Goal: Task Accomplishment & Management: Complete application form

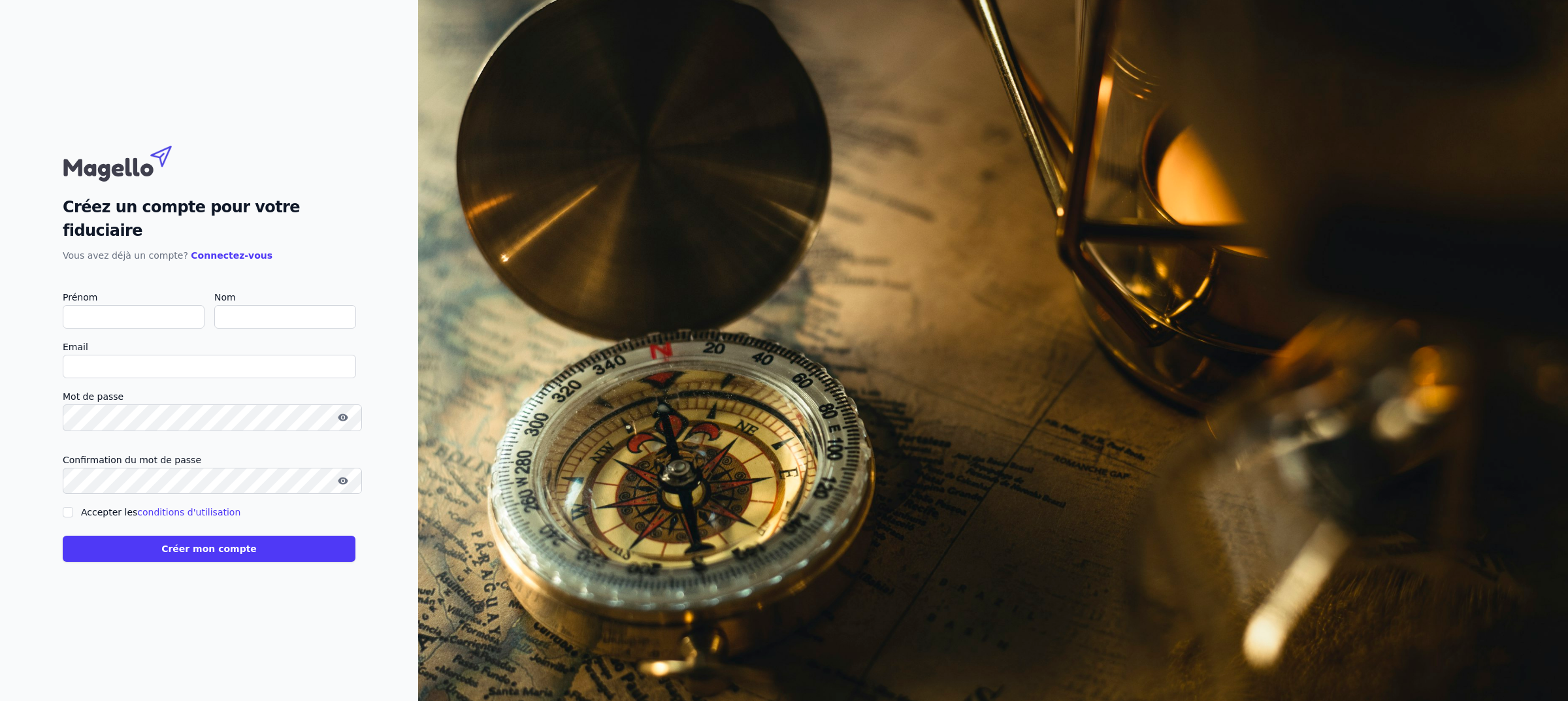
click at [104, 305] on input "Prénom" at bounding box center [134, 317] width 141 height 24
type input "S"
checkbox input "false"
type input "Sam"
type input "Choukart"
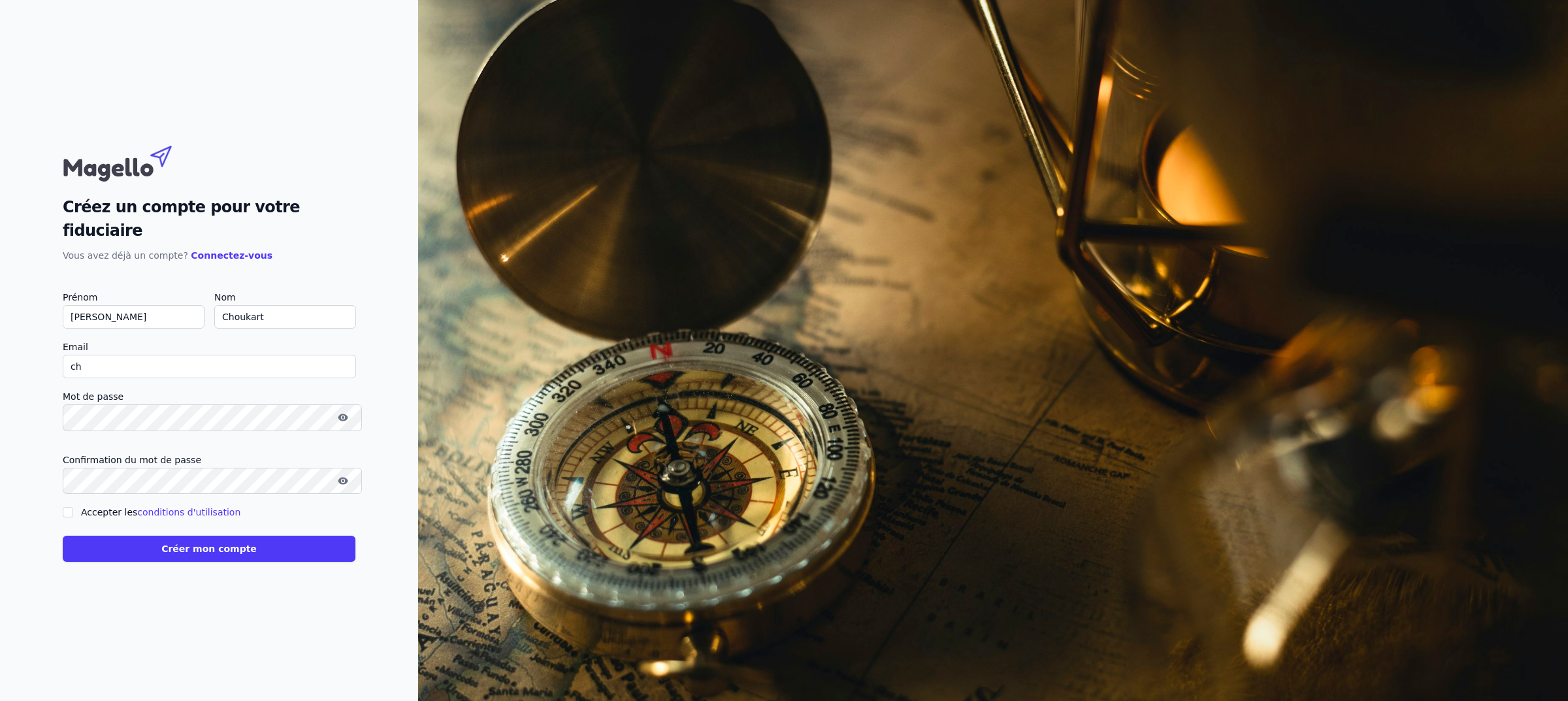
type input "c"
click at [220, 354] on input "sch" at bounding box center [209, 366] width 293 height 24
type input "sch@iqeros.be"
click at [57, 393] on div "Créez un compte pour votre fiduciaire Vous avez déjà un compte? Connectez-vous …" at bounding box center [209, 350] width 418 height 701
click at [0, 701] on nordpass-autofill-portal at bounding box center [0, 701] width 0 height 0
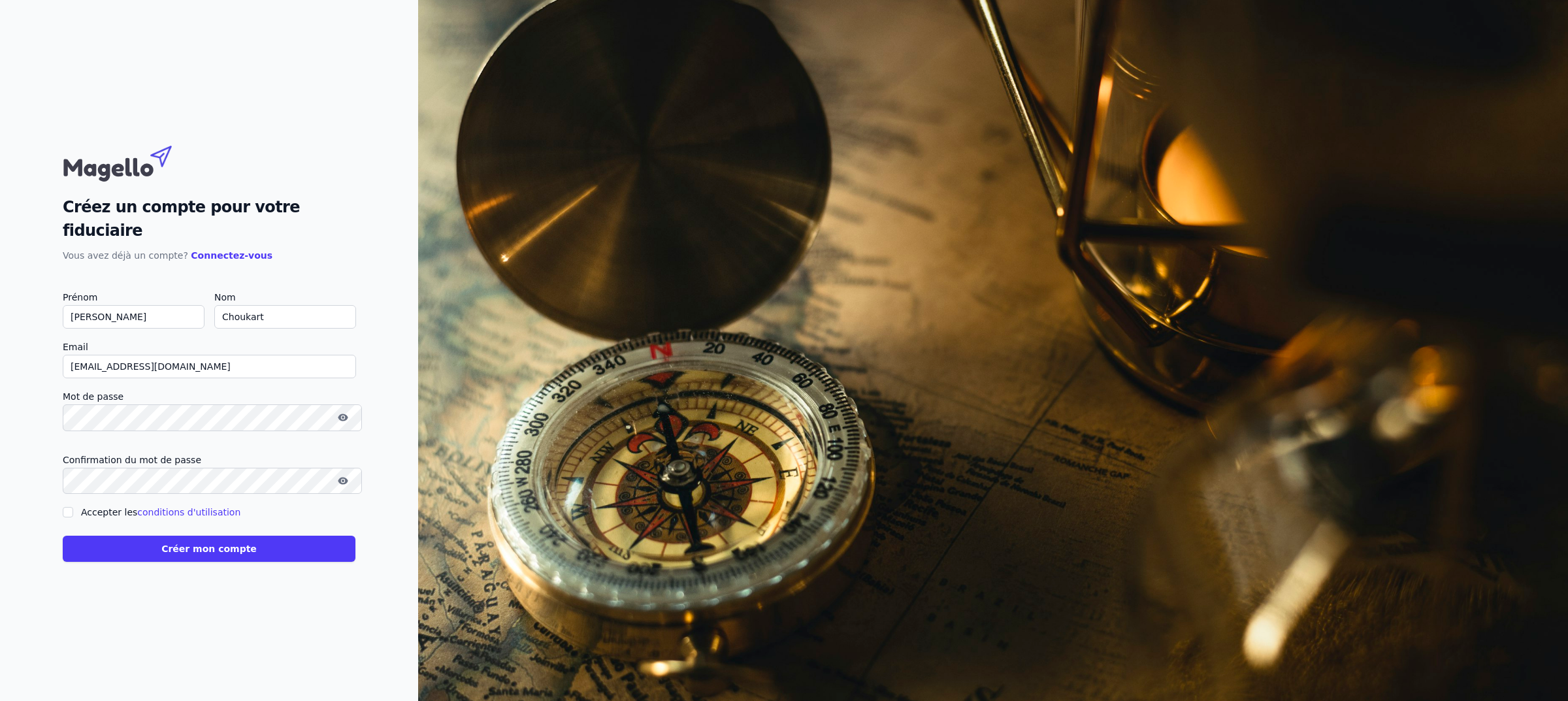
click at [74, 514] on input "Accepter les conditions d'utilisation" at bounding box center [68, 512] width 10 height 10
checkbox input "true"
click at [0, 701] on nordpass-portal at bounding box center [0, 701] width 0 height 0
click at [263, 546] on button "Créer mon compte" at bounding box center [209, 549] width 293 height 26
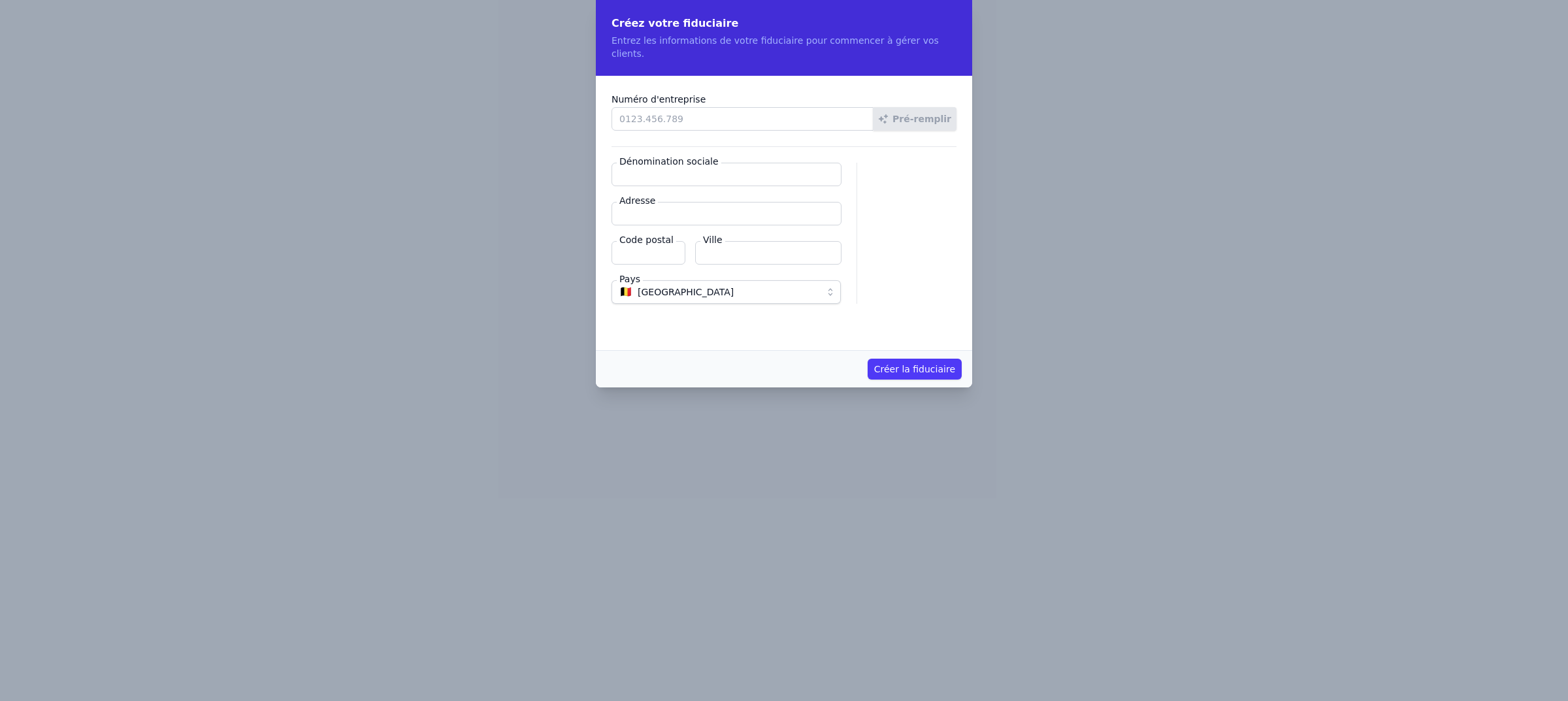
click at [0, 0] on nordpass-portal at bounding box center [0, 0] width 0 height 0
click at [684, 120] on input "Numéro d'entreprise" at bounding box center [743, 119] width 262 height 24
type input "0821.489.436"
click at [956, 129] on button "Pré-remplir" at bounding box center [914, 119] width 84 height 24
type input "iQeros SRL"
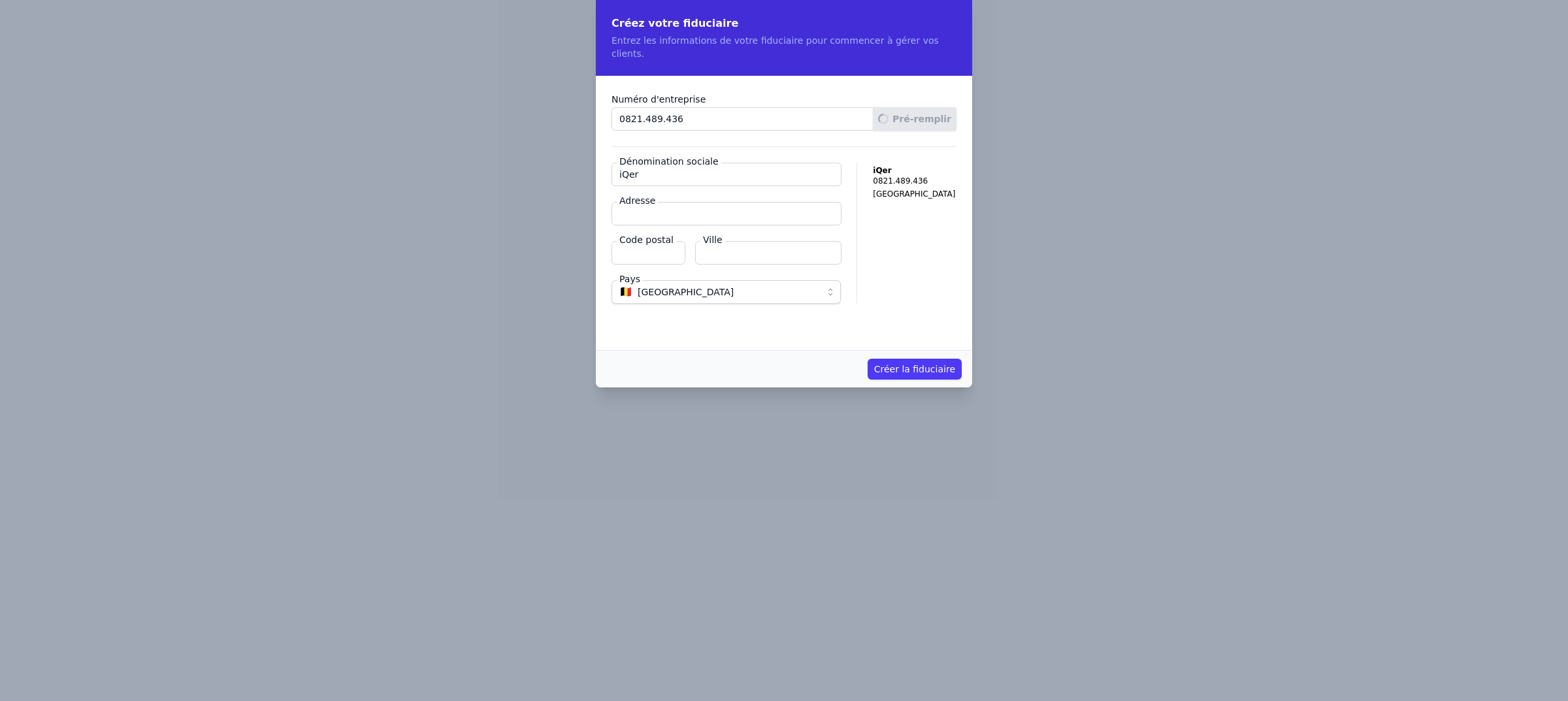
type input "Rue Saint-Jacques 311"
type input "5500"
type input "Dinant"
click at [917, 363] on button "Créer la fiduciaire" at bounding box center [915, 369] width 94 height 21
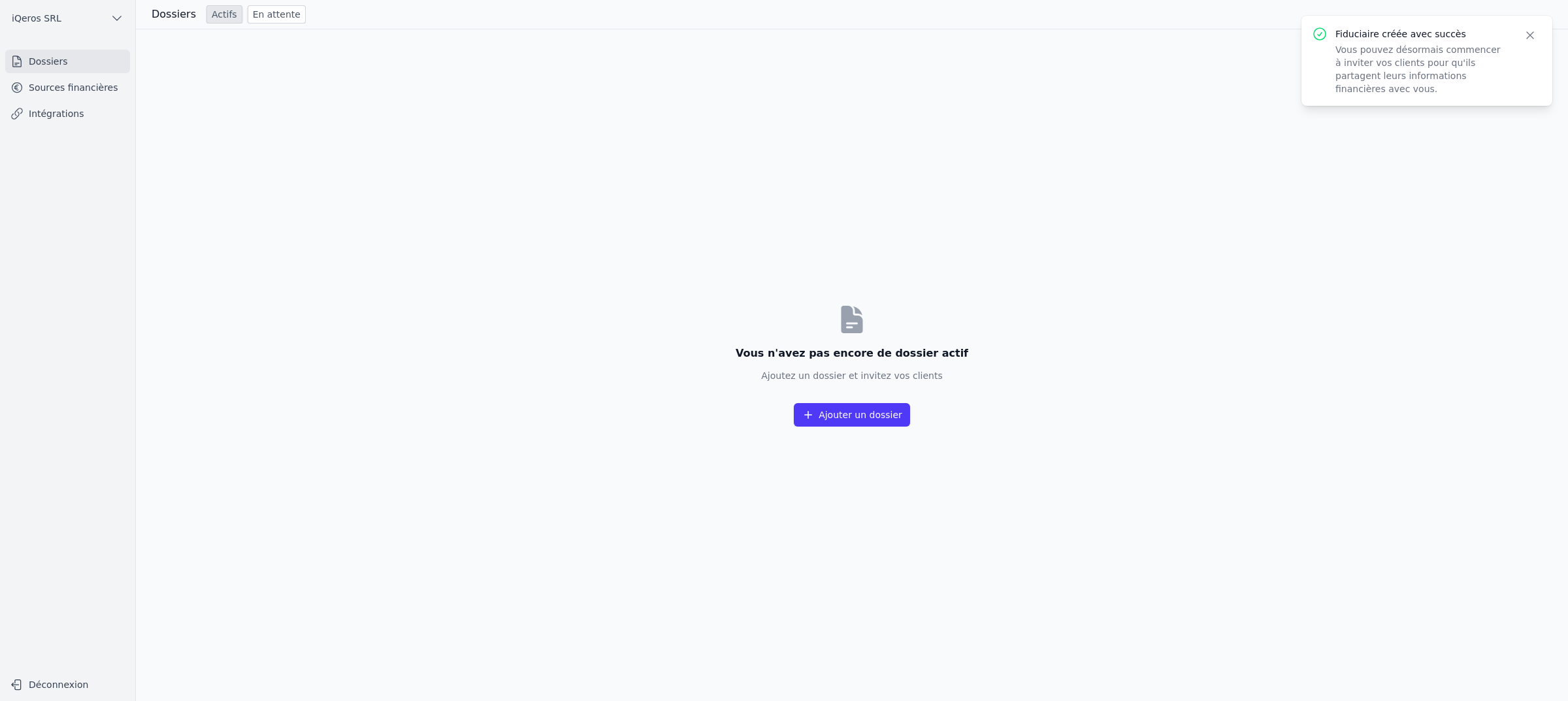
click at [855, 413] on button "Ajouter un dossier" at bounding box center [851, 415] width 116 height 24
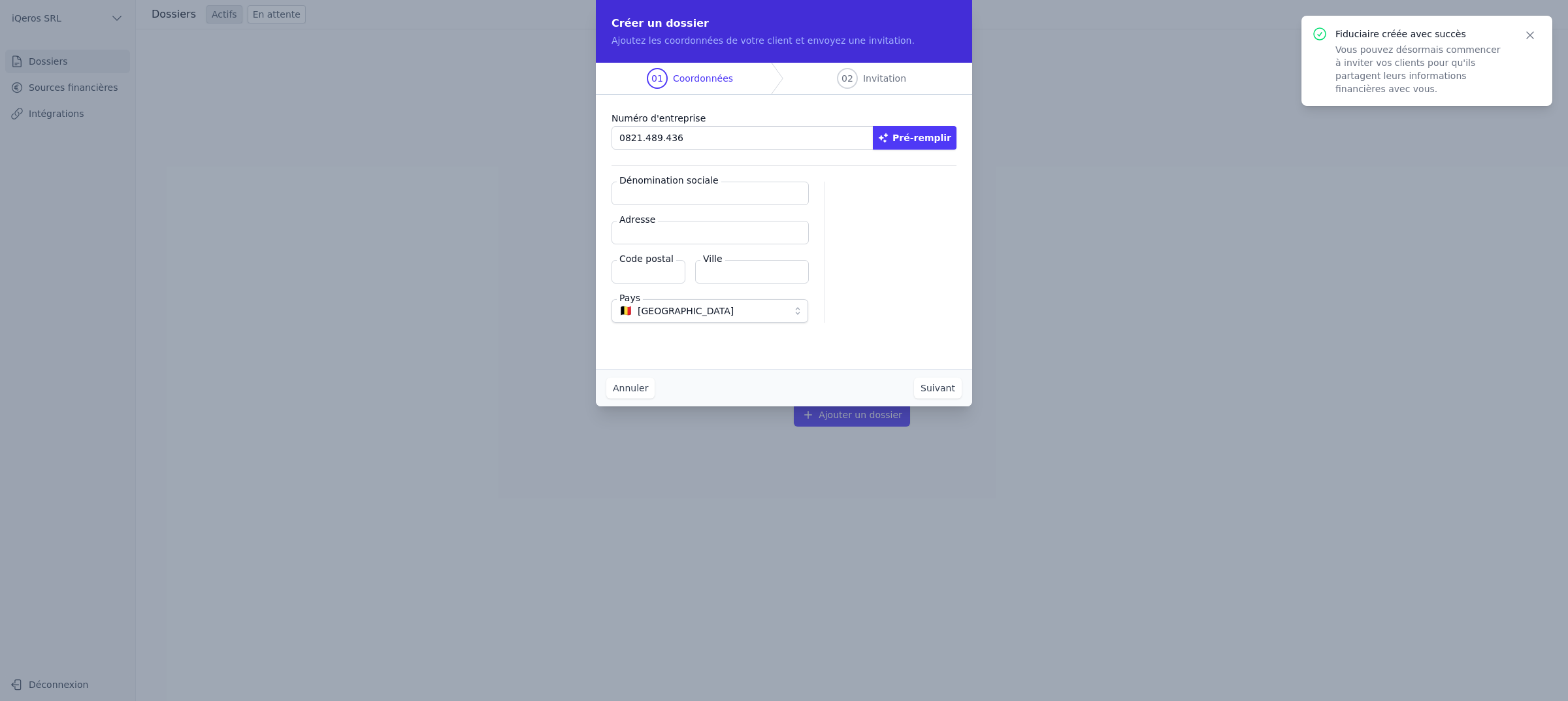
type input "0821.489.436"
click at [915, 150] on button "Pré-remplir" at bounding box center [914, 138] width 84 height 24
type input "iQeros SRL"
type input "Rue Saint-Jacques 311"
type input "5500"
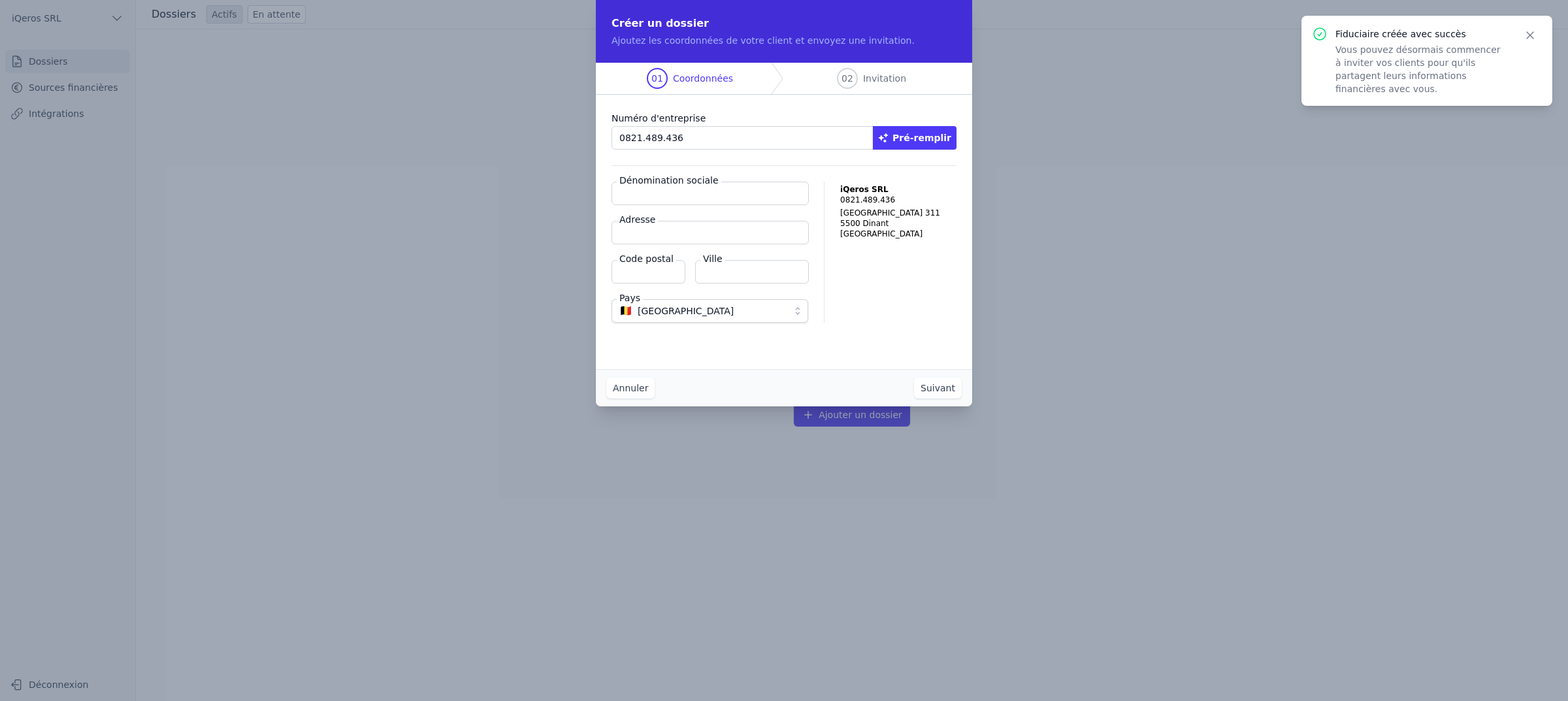
type input "Dinant"
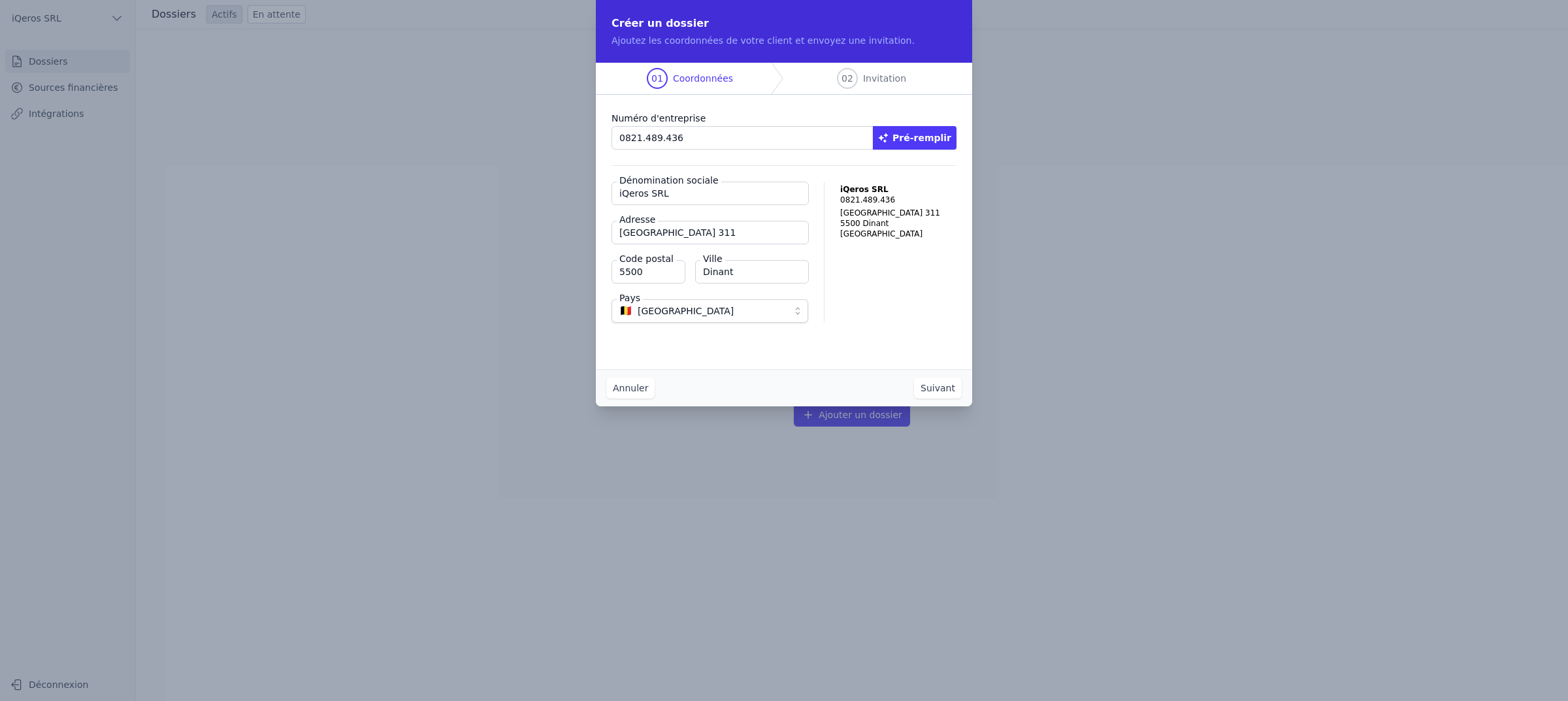
click at [953, 399] on button "Suivant" at bounding box center [938, 388] width 48 height 21
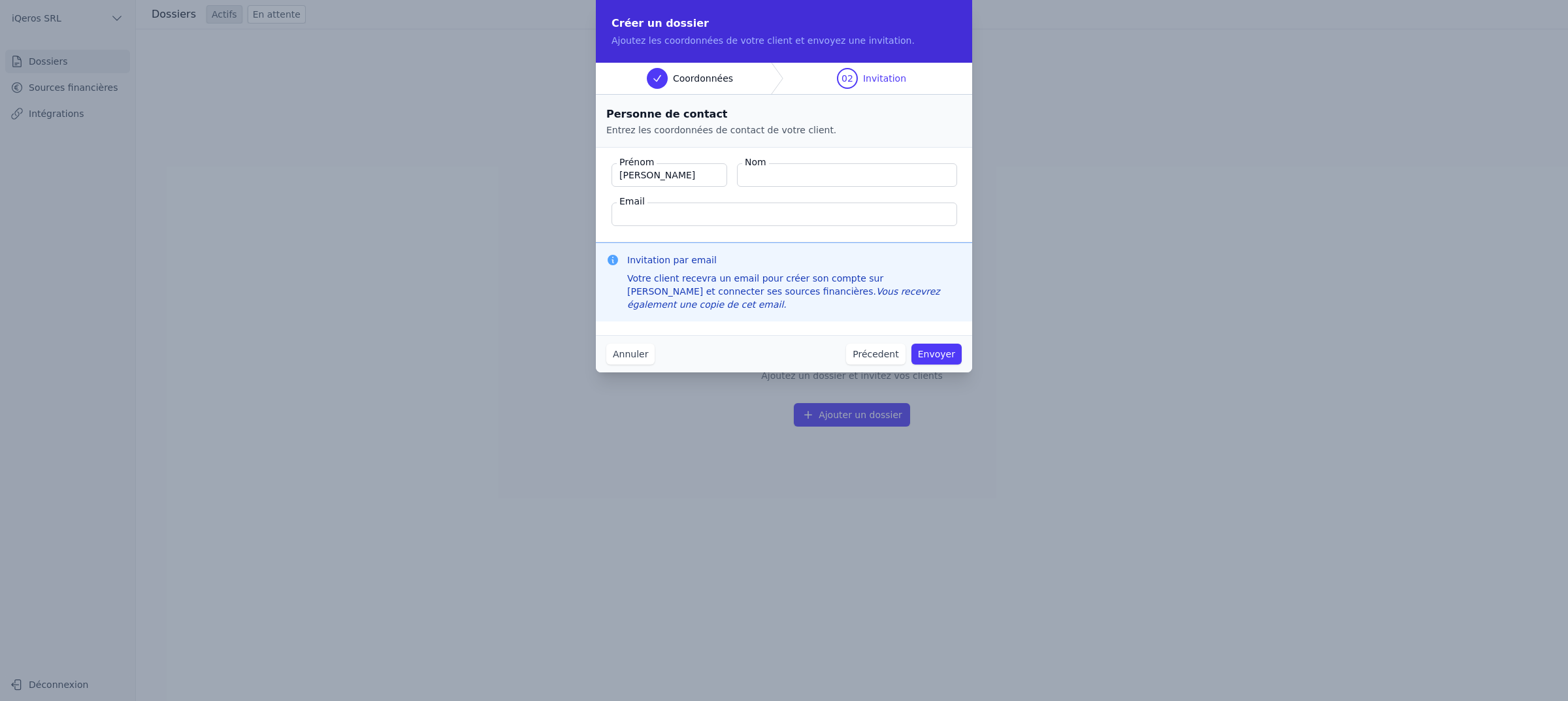
type input "Nathalie"
type input "Rousseau"
type input "nro@iqeros.be"
click at [960, 361] on button "Envoyer" at bounding box center [936, 354] width 50 height 21
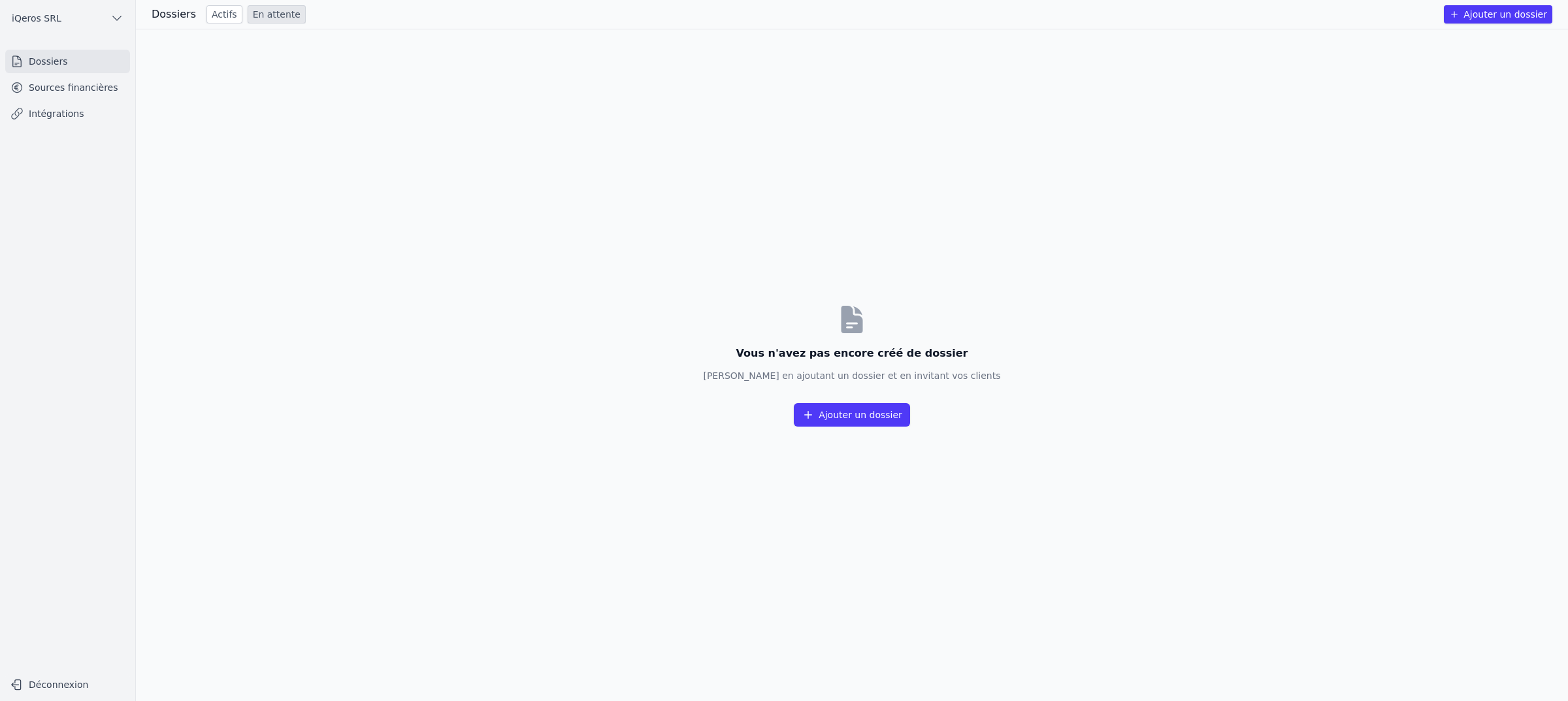
click at [87, 99] on link "Sources financières" at bounding box center [68, 87] width 124 height 24
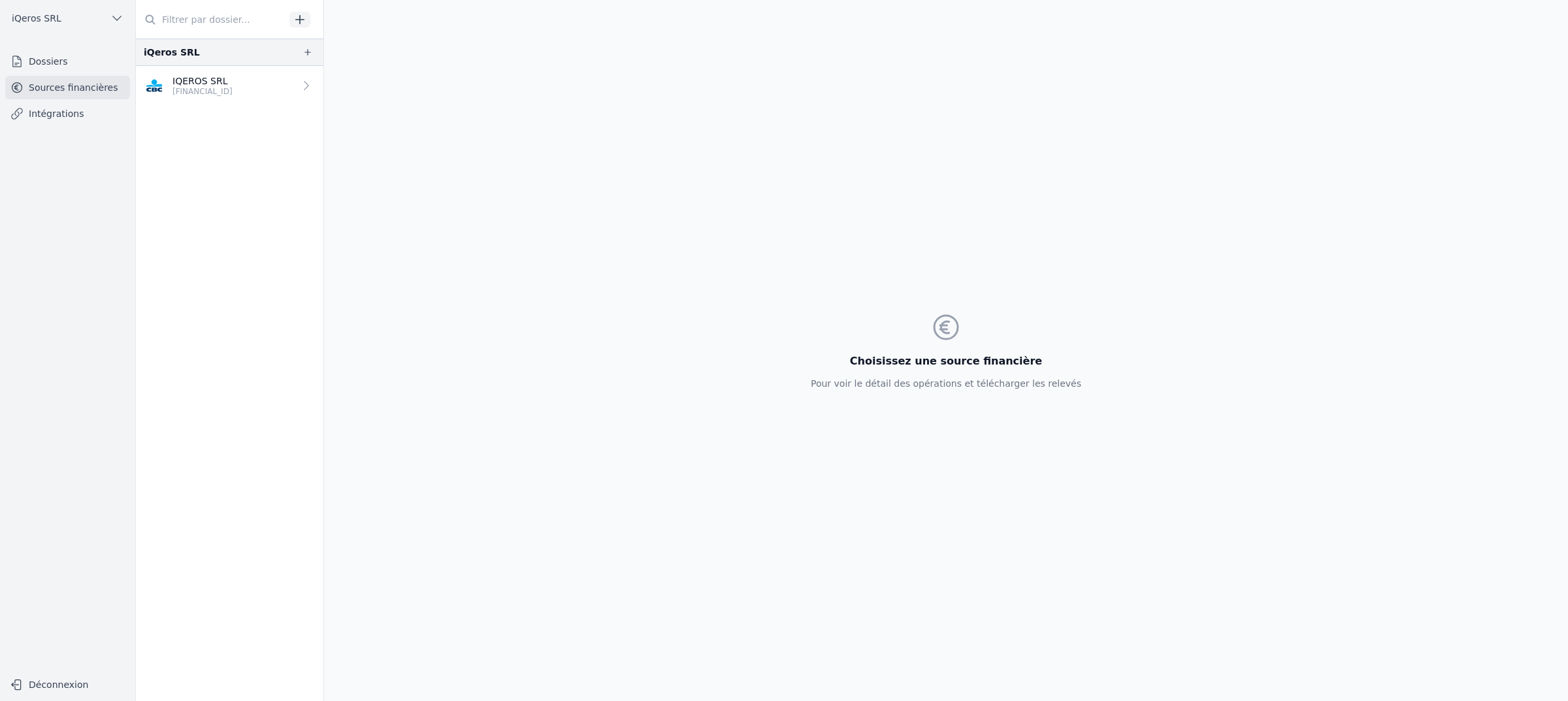
click at [233, 88] on p "IQEROS SRL" at bounding box center [203, 81] width 60 height 13
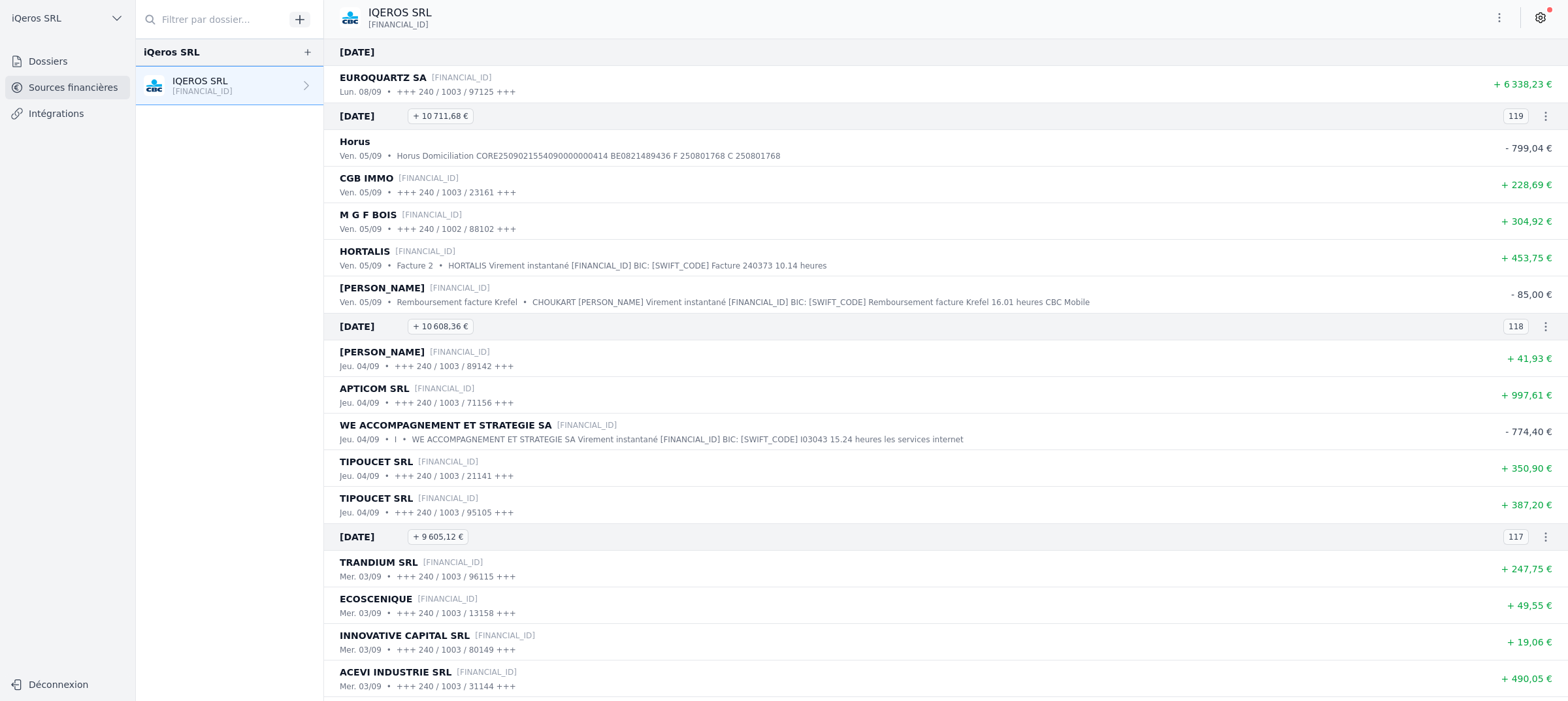
click at [1537, 24] on icon at bounding box center [1541, 18] width 13 height 13
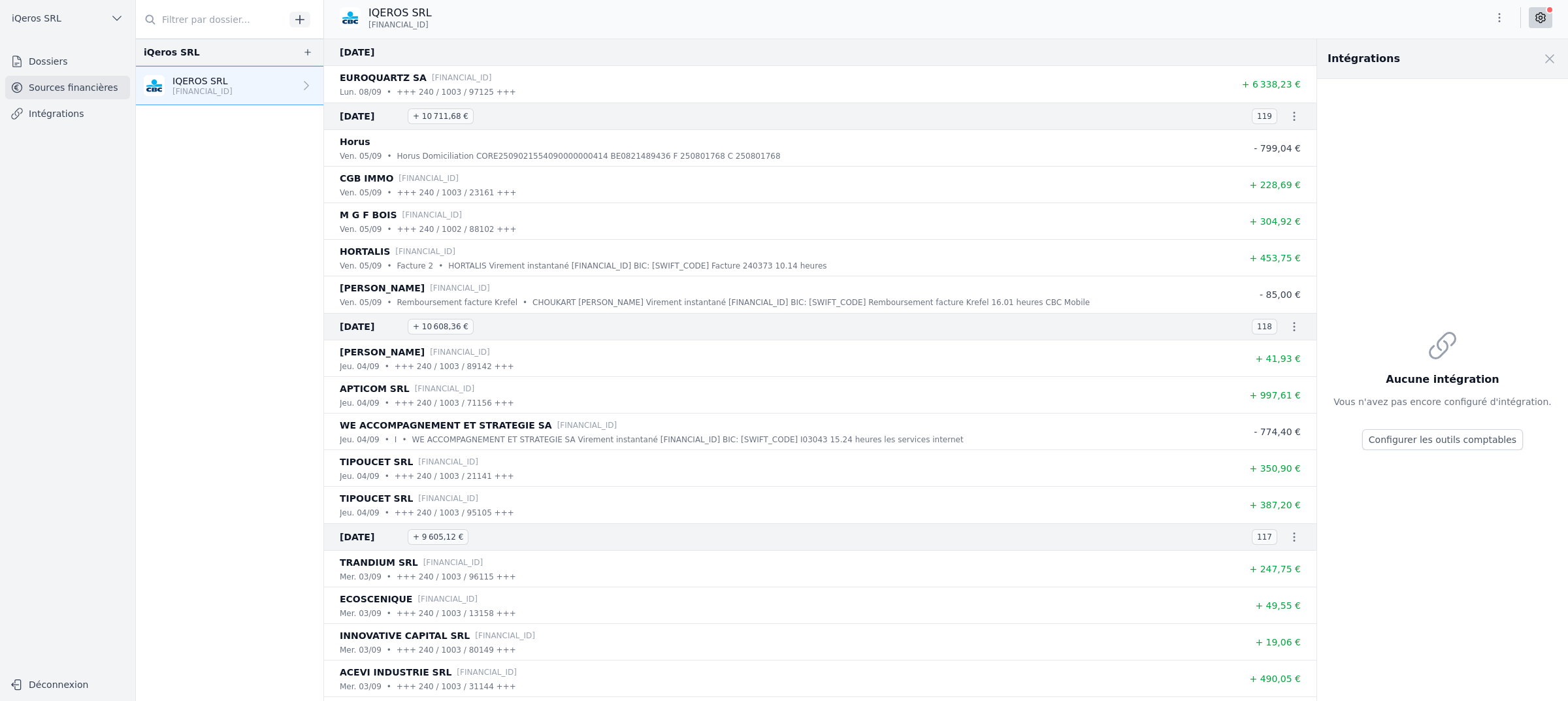
click at [1539, 20] on icon at bounding box center [1540, 17] width 3 height 3
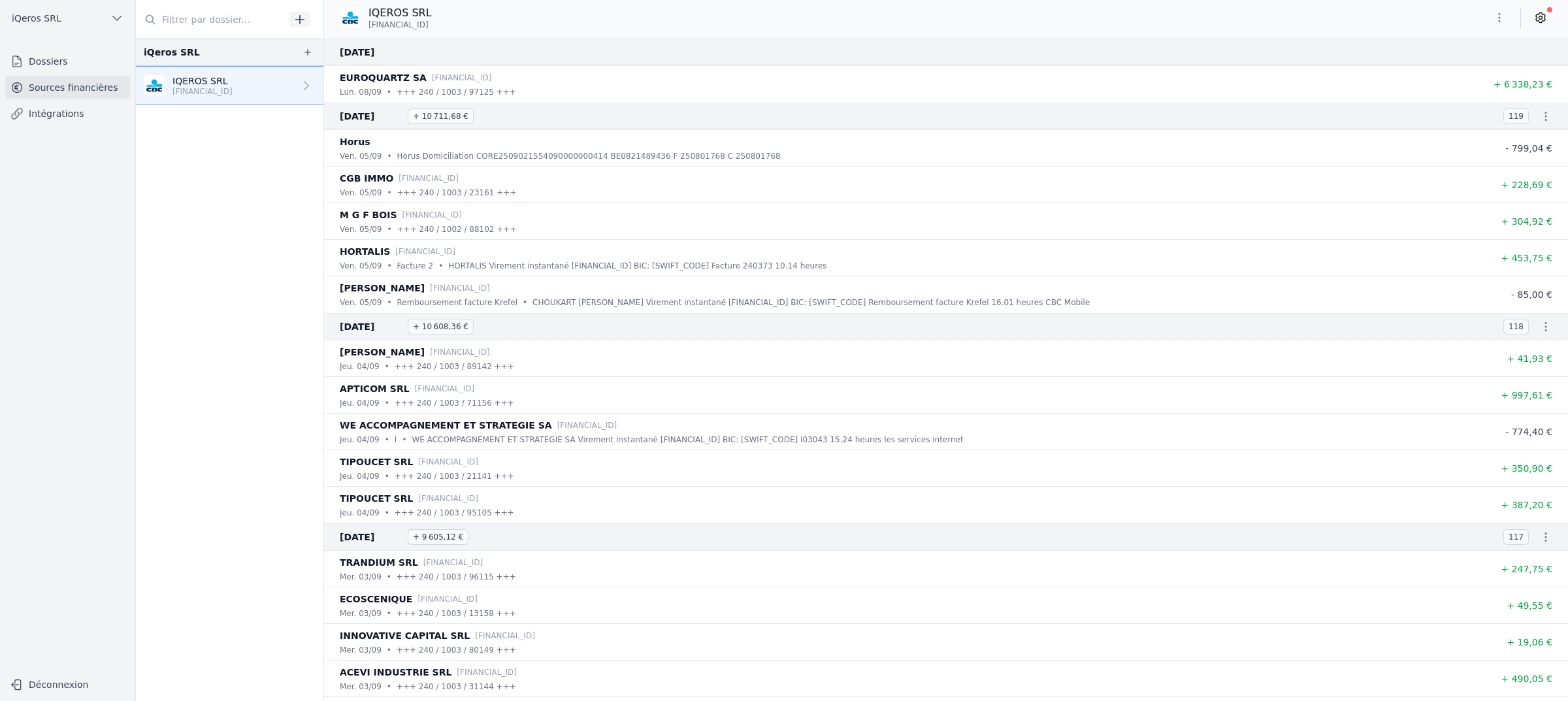
click at [1539, 20] on icon at bounding box center [1540, 17] width 3 height 3
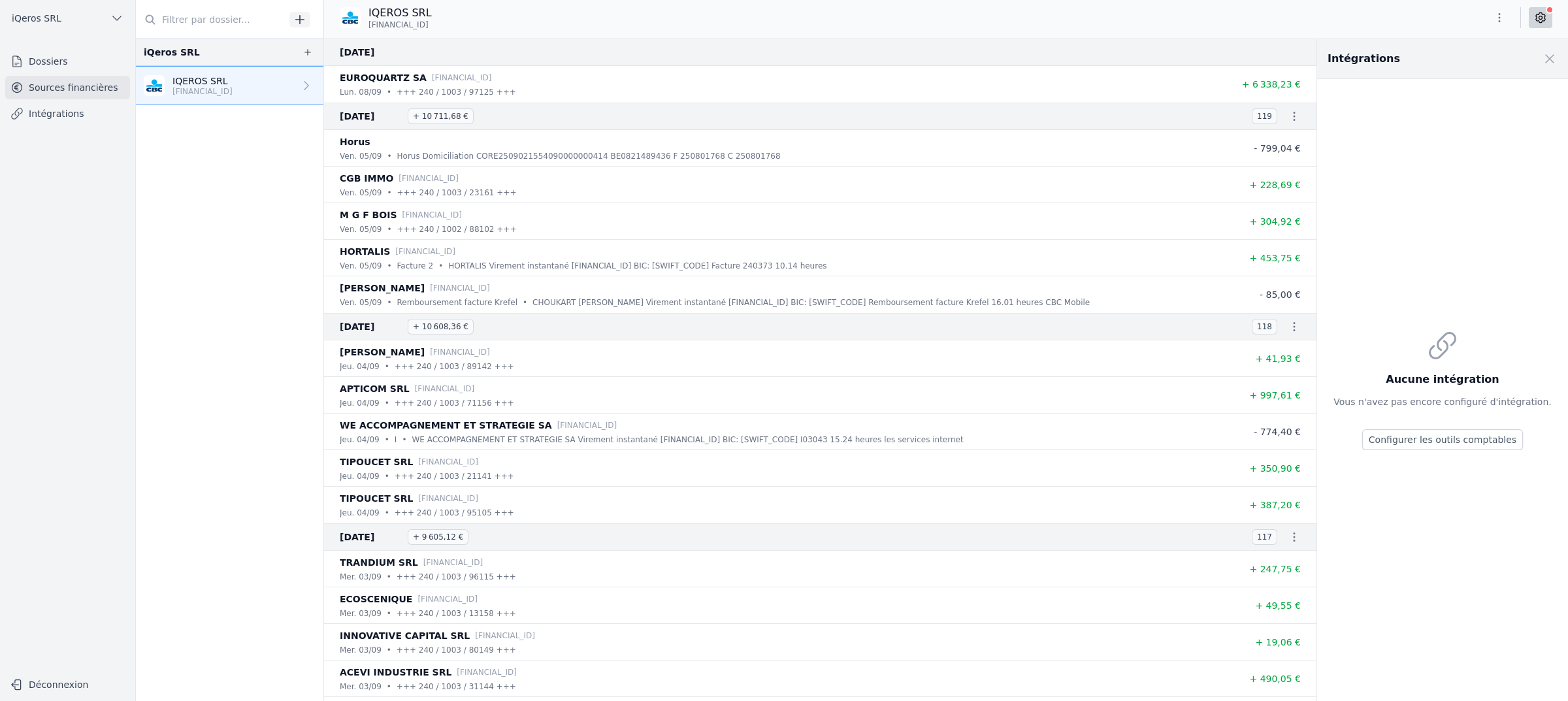
click at [1552, 63] on span at bounding box center [1549, 58] width 29 height 29
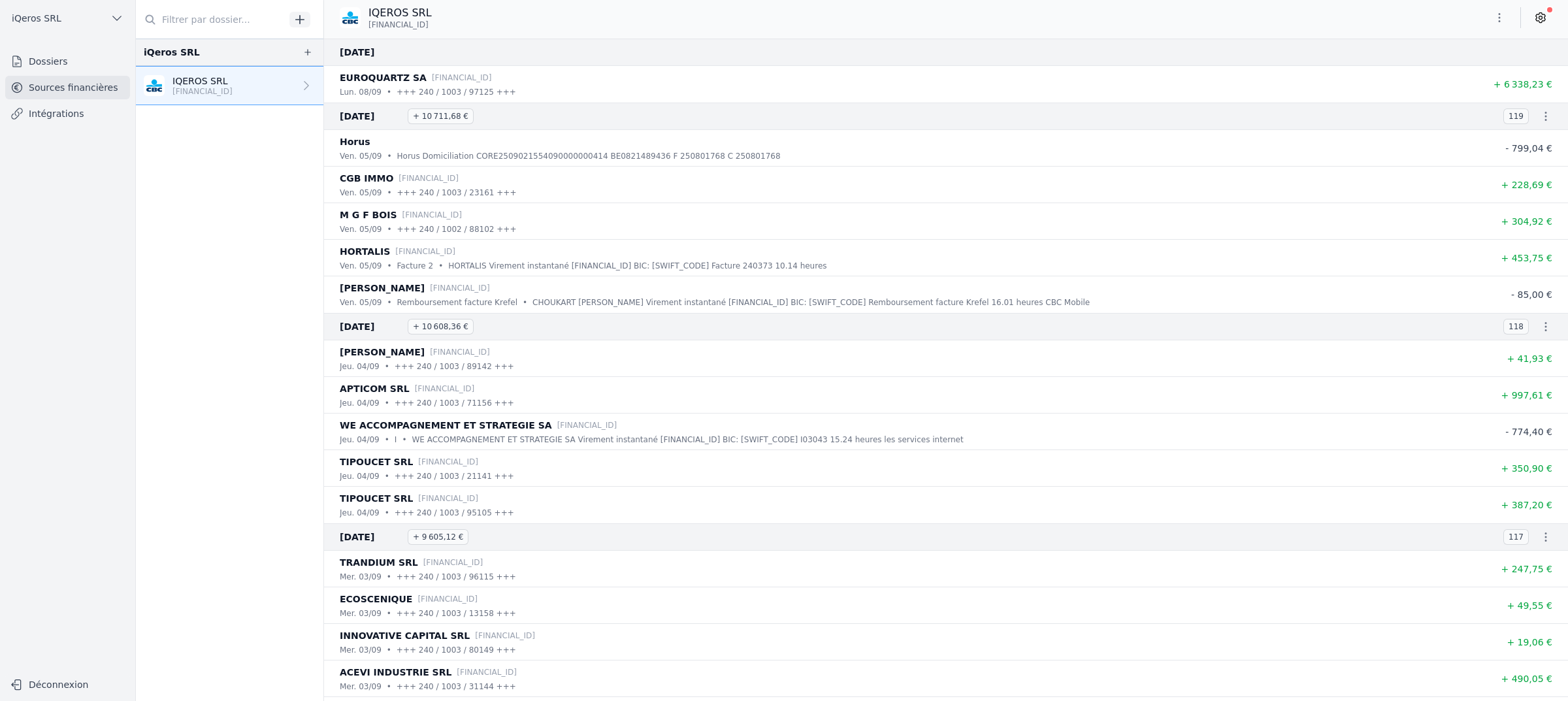
click at [77, 125] on link "Intégrations" at bounding box center [68, 113] width 124 height 24
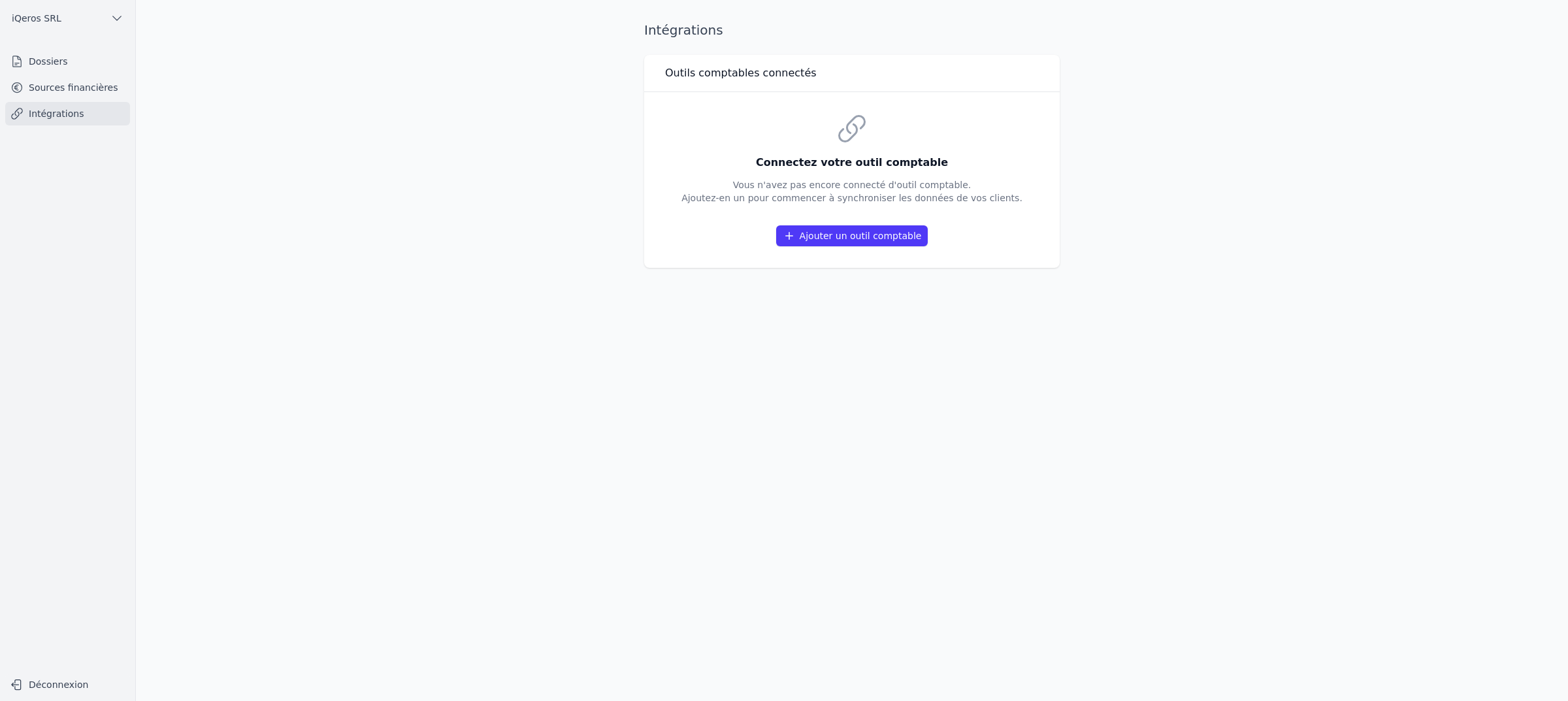
click at [804, 246] on button "Ajouter un outil comptable" at bounding box center [853, 236] width 153 height 21
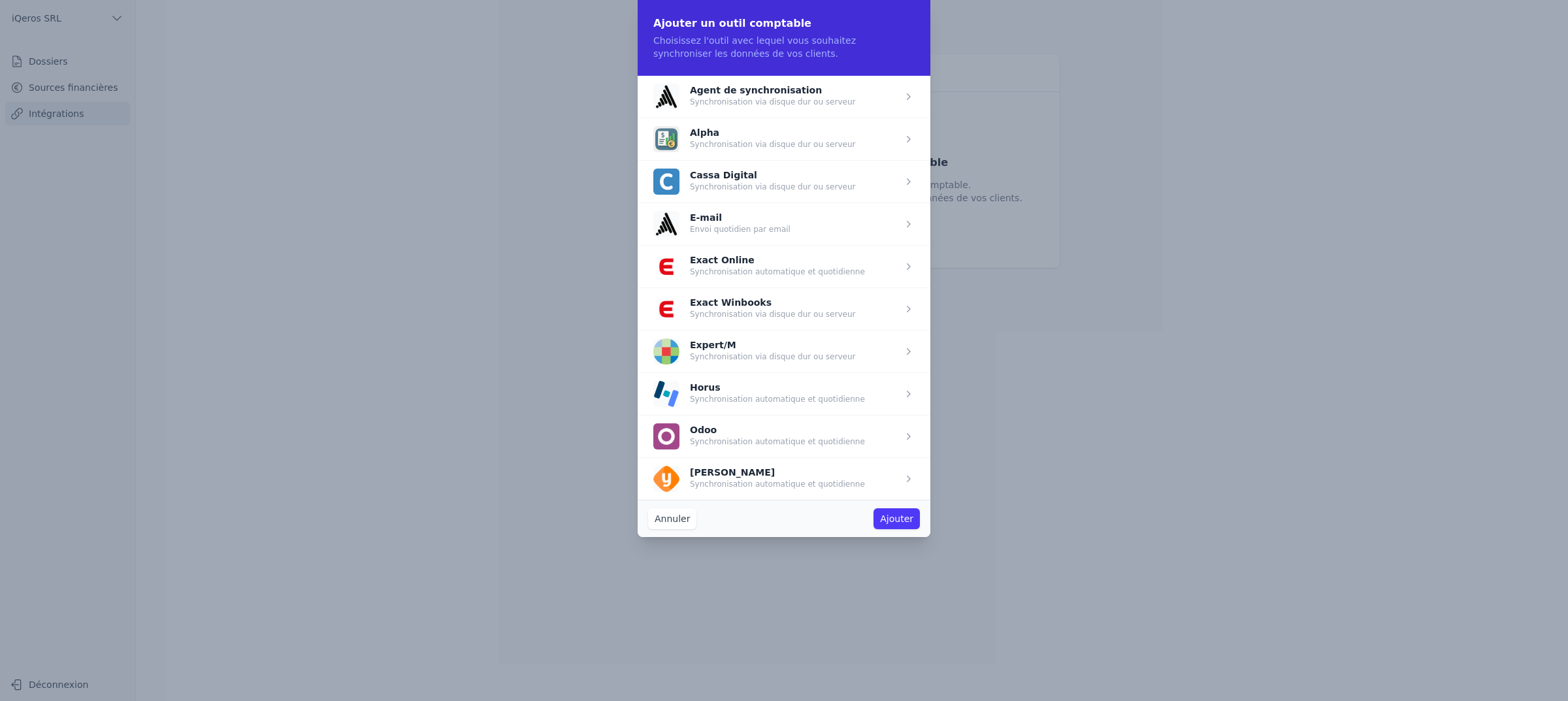
click at [778, 415] on span "button" at bounding box center [784, 393] width 293 height 42
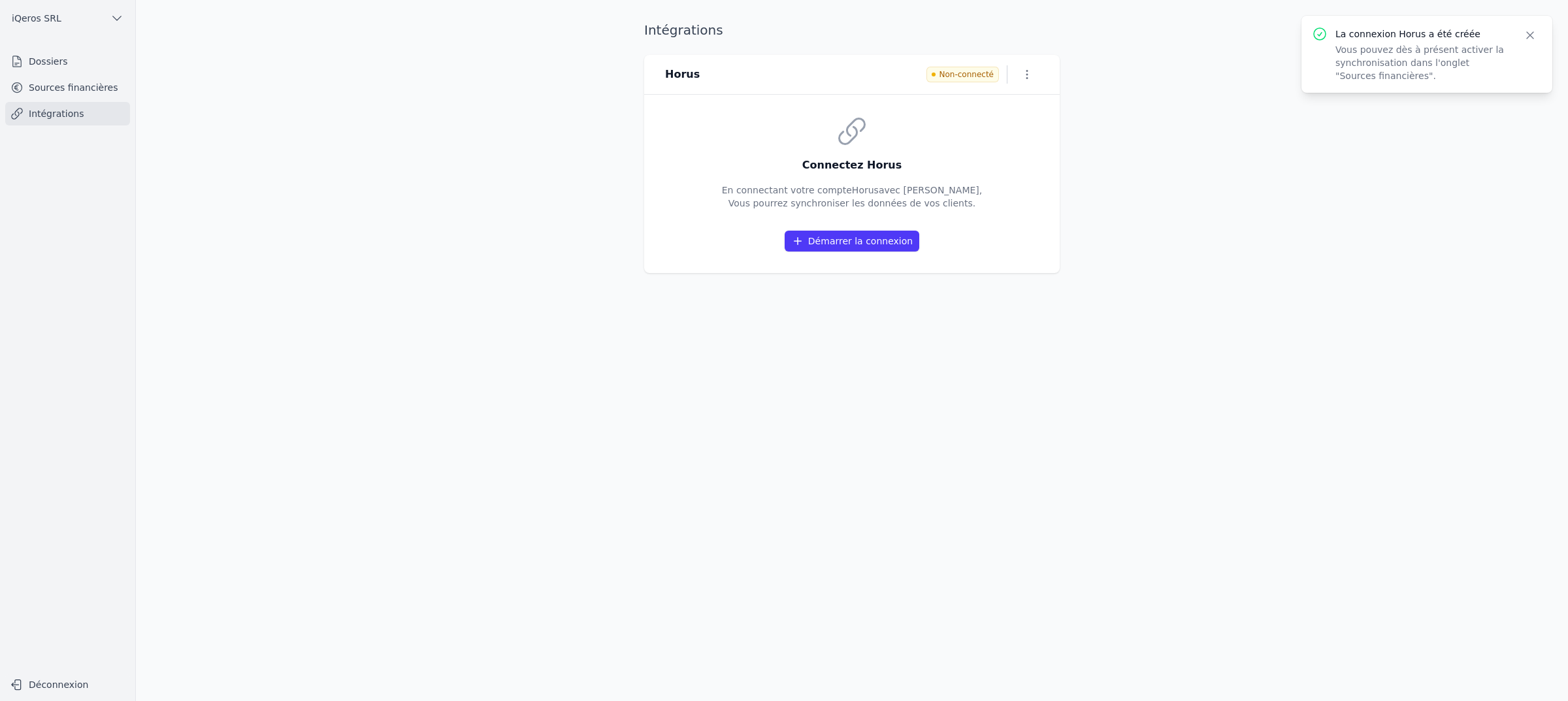
click at [856, 252] on button "Démarrer la connexion" at bounding box center [852, 241] width 135 height 21
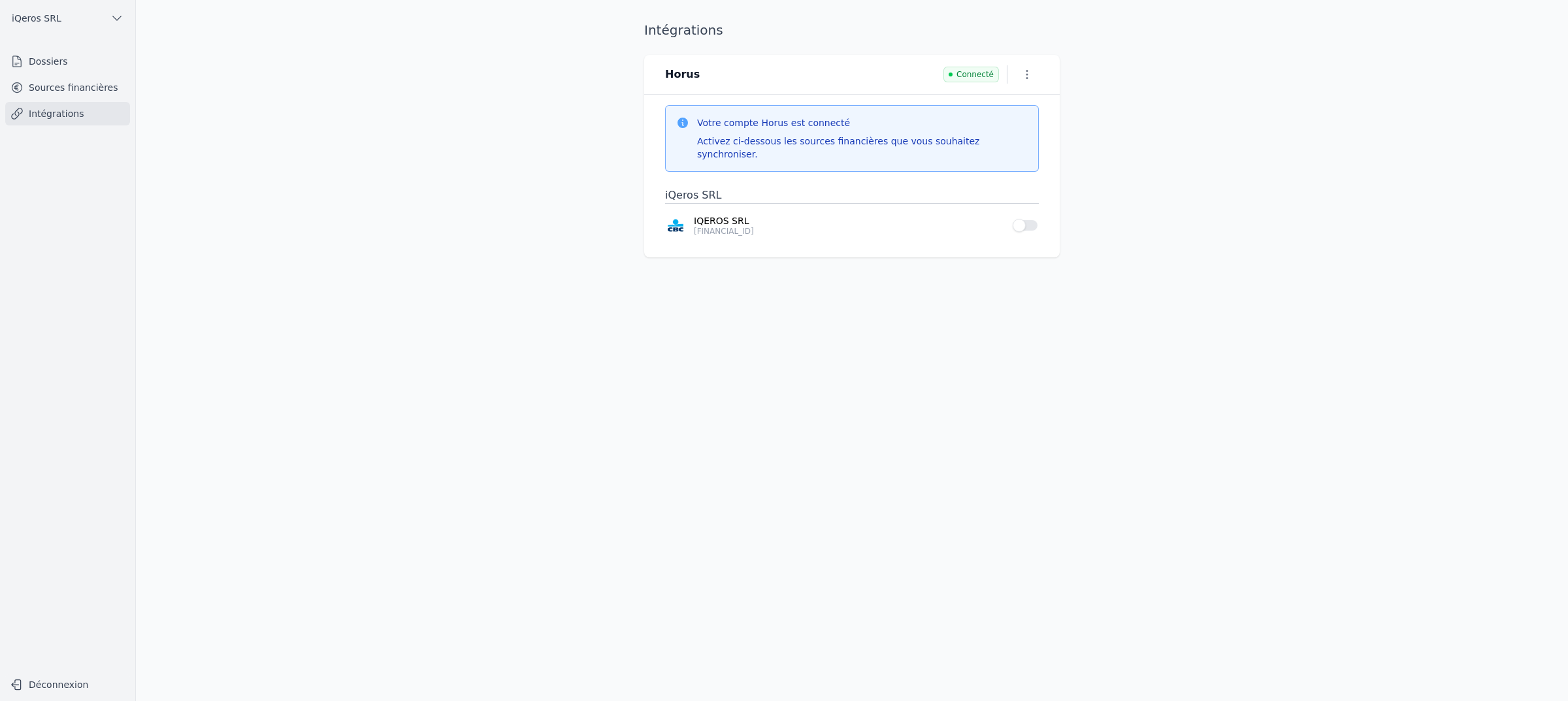
click at [1018, 232] on button "Use setting" at bounding box center [1026, 225] width 26 height 13
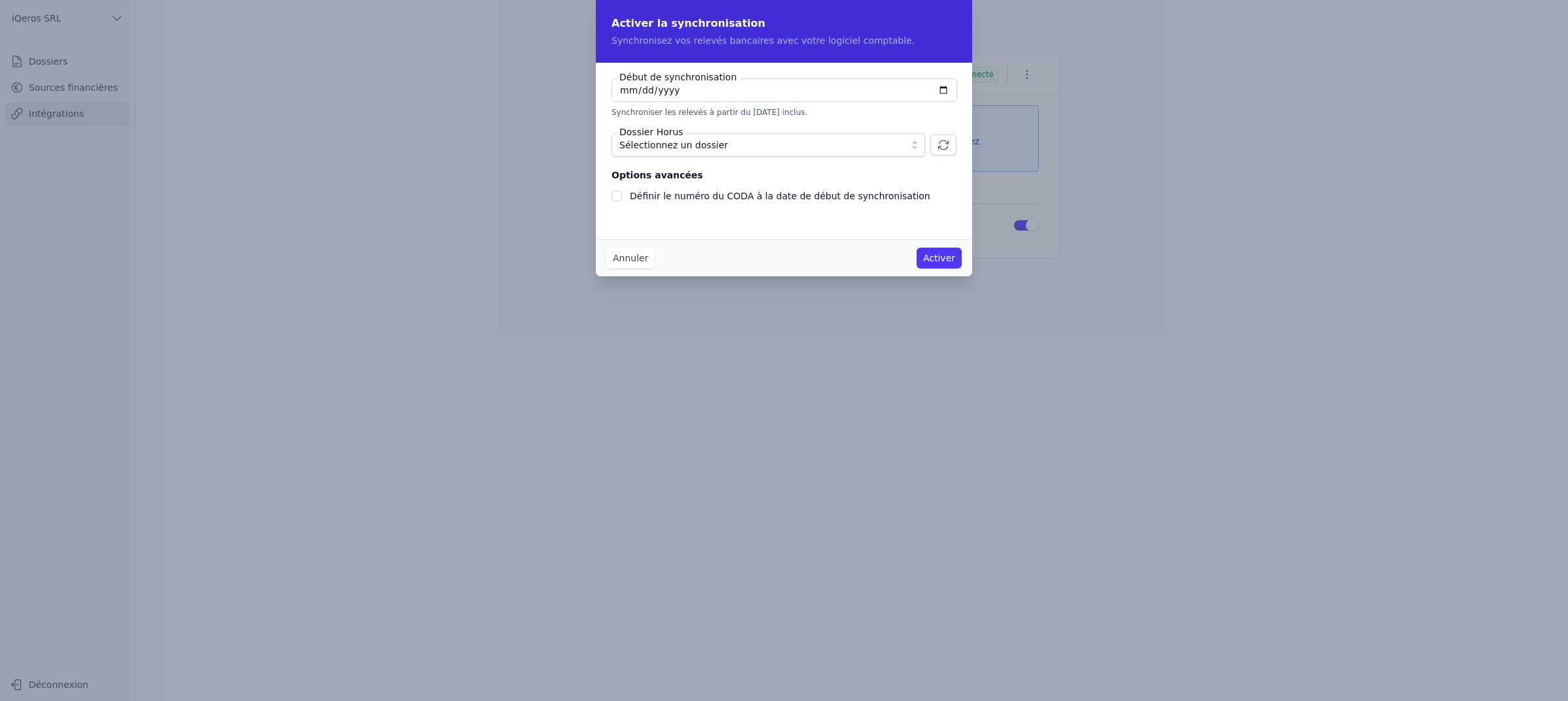
checkbox input "false"
type input "[DATE]"
click at [614, 98] on input "[DATE]" at bounding box center [784, 90] width 346 height 24
type input "[DATE]"
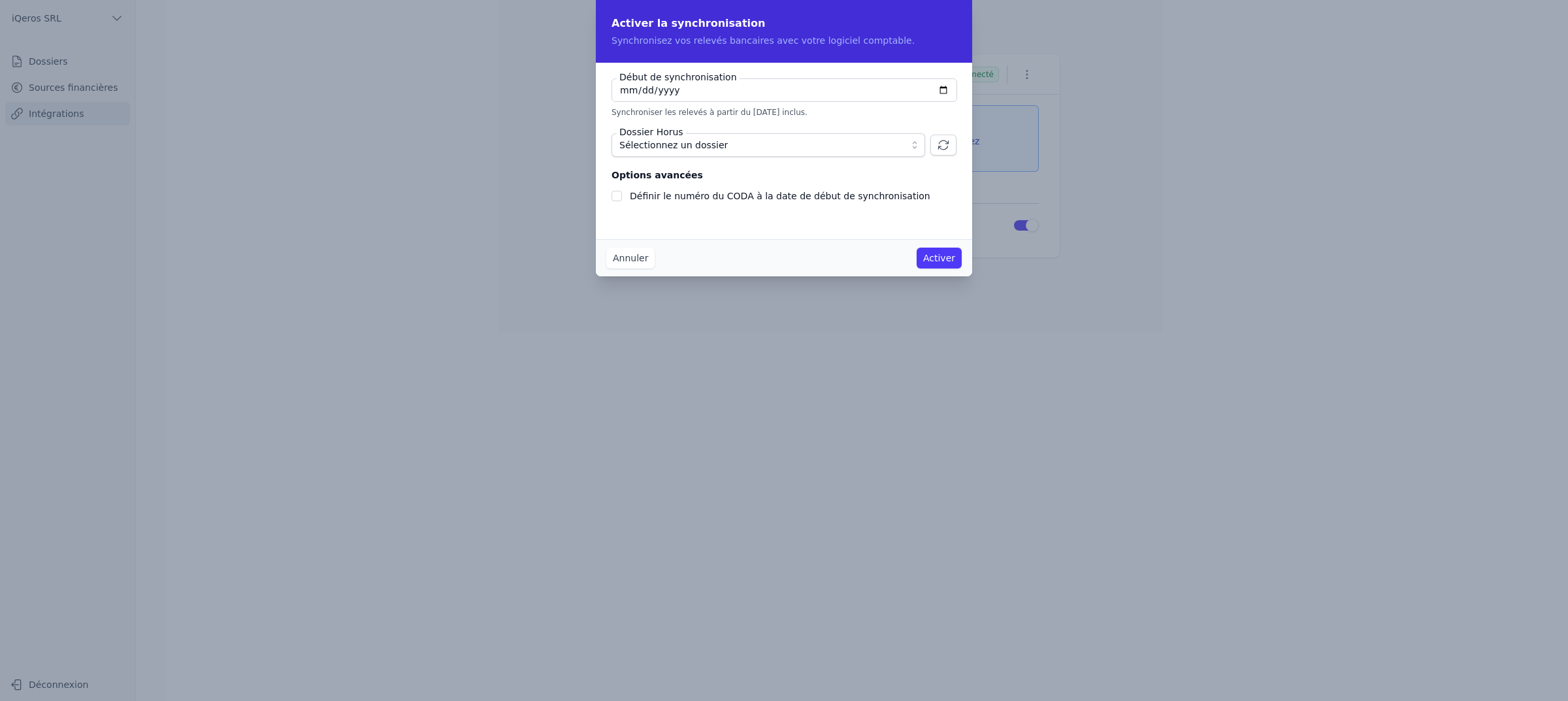
type input "[DATE]"
click at [672, 153] on span "Sélectionnez un dossier" at bounding box center [673, 145] width 108 height 16
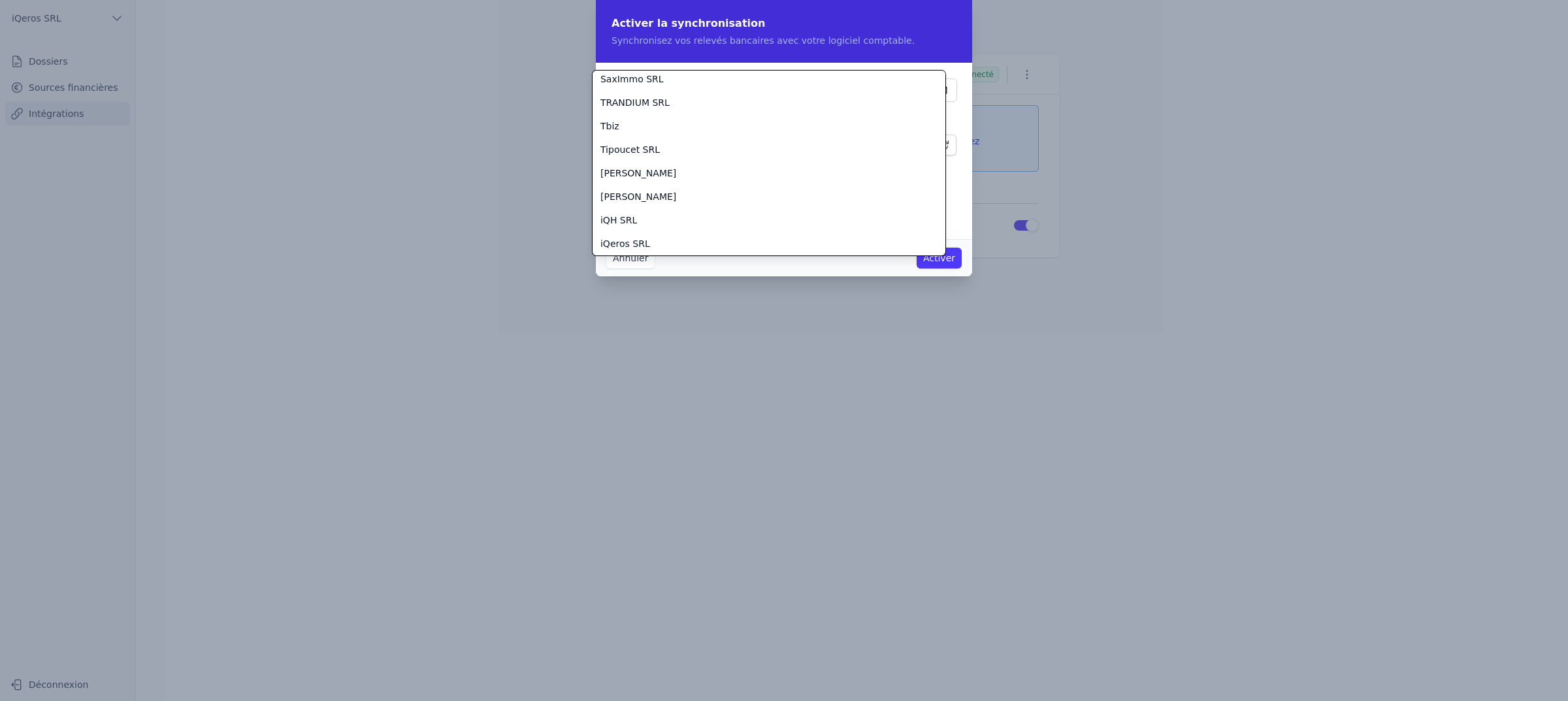
scroll to position [1056, 0]
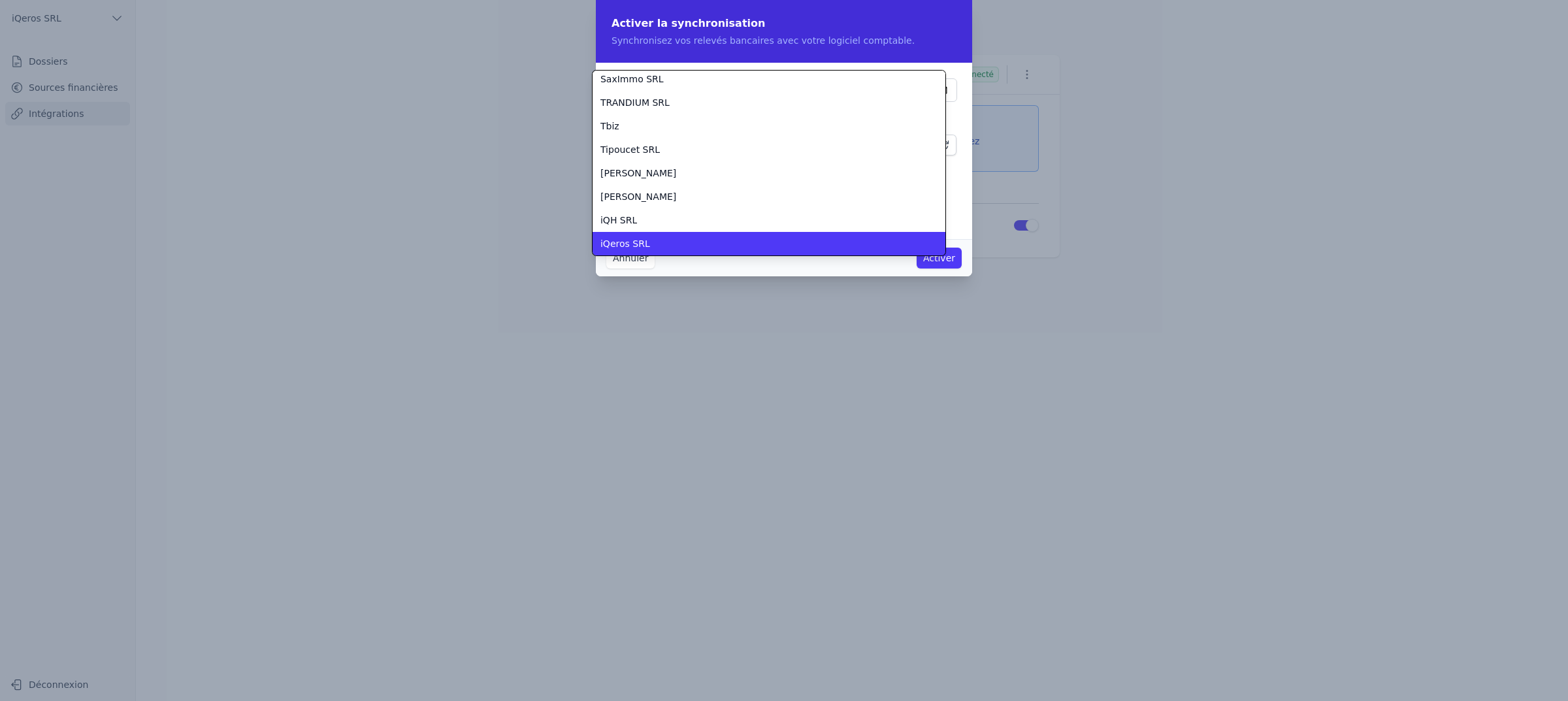
click at [639, 242] on span "iQeros SRL" at bounding box center [625, 244] width 50 height 13
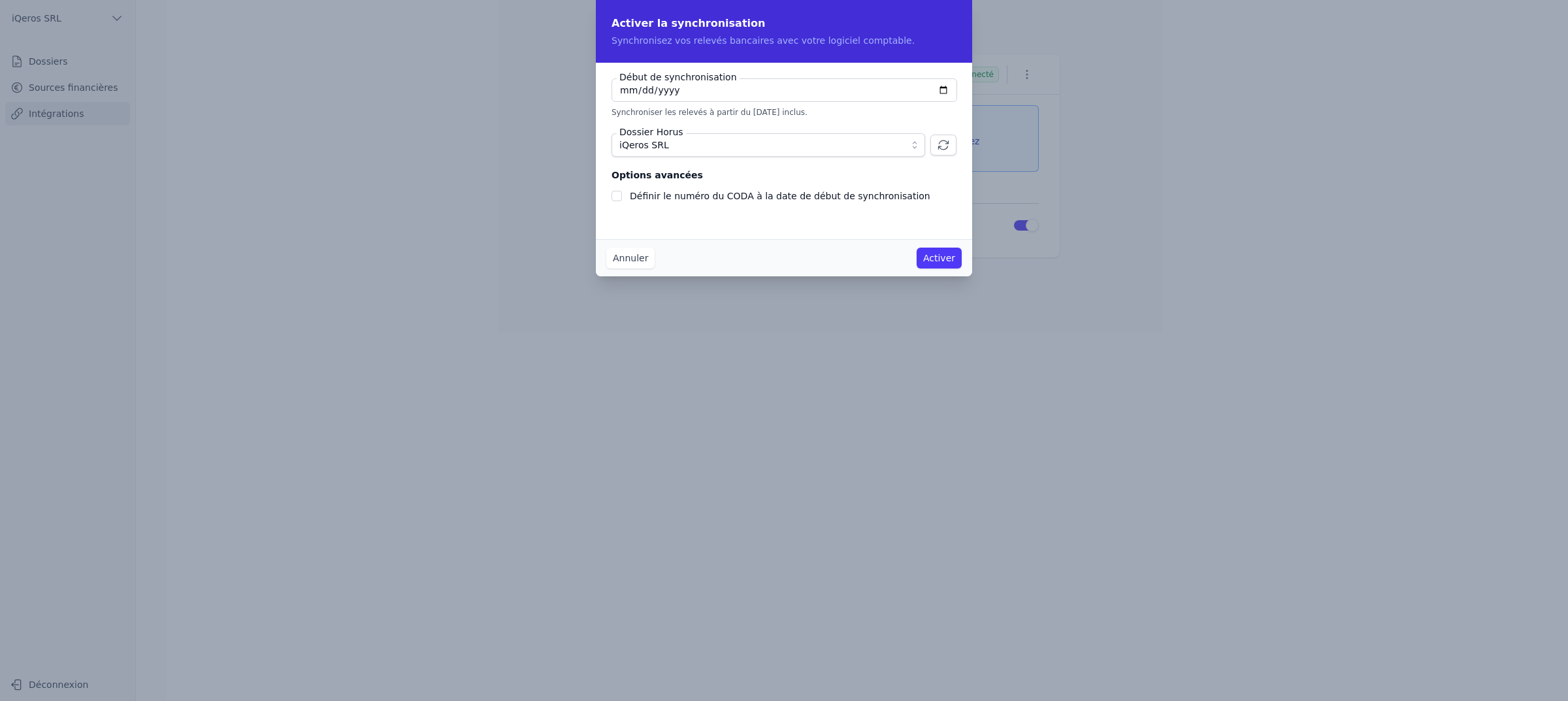
click at [734, 249] on div "Annuler Activer" at bounding box center [783, 258] width 376 height 38
click at [944, 269] on button "Activer" at bounding box center [939, 258] width 45 height 21
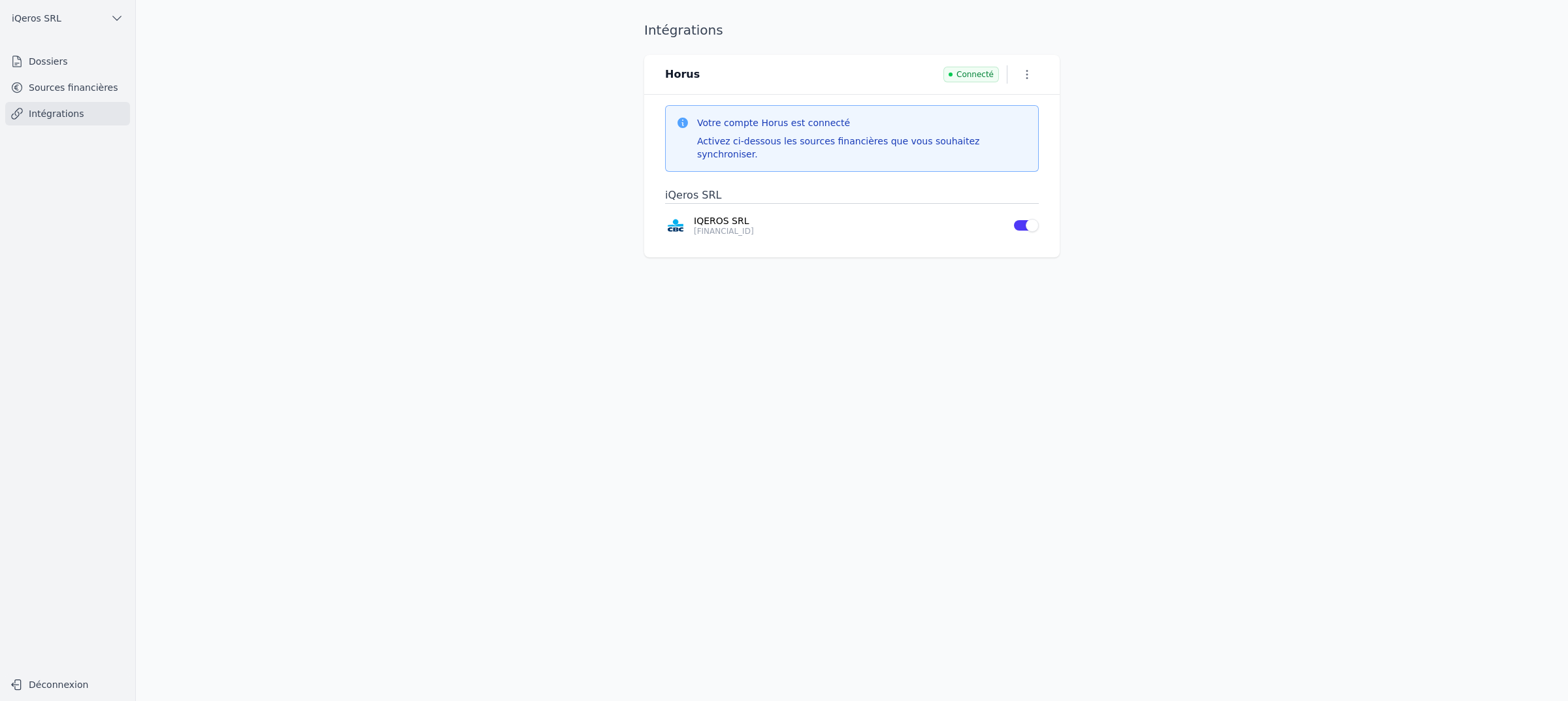
click at [601, 153] on main "Intégrations Horus Connecté Votre compte Horus est connecté Activez ci-dessous …" at bounding box center [784, 350] width 1568 height 701
click at [101, 99] on link "Sources financières" at bounding box center [68, 87] width 124 height 24
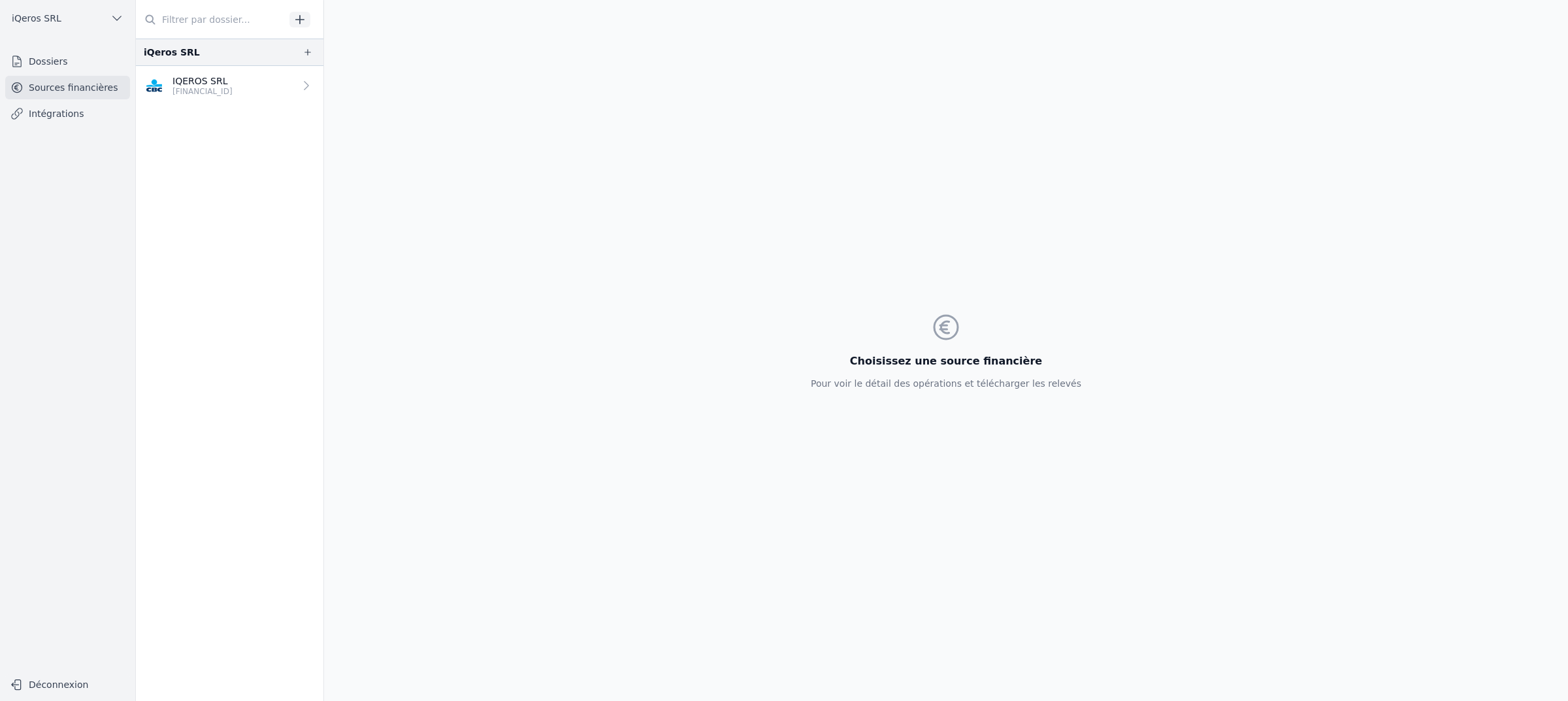
click at [305, 106] on link "IQEROS SRL [FINANCIAL_ID]" at bounding box center [229, 86] width 188 height 40
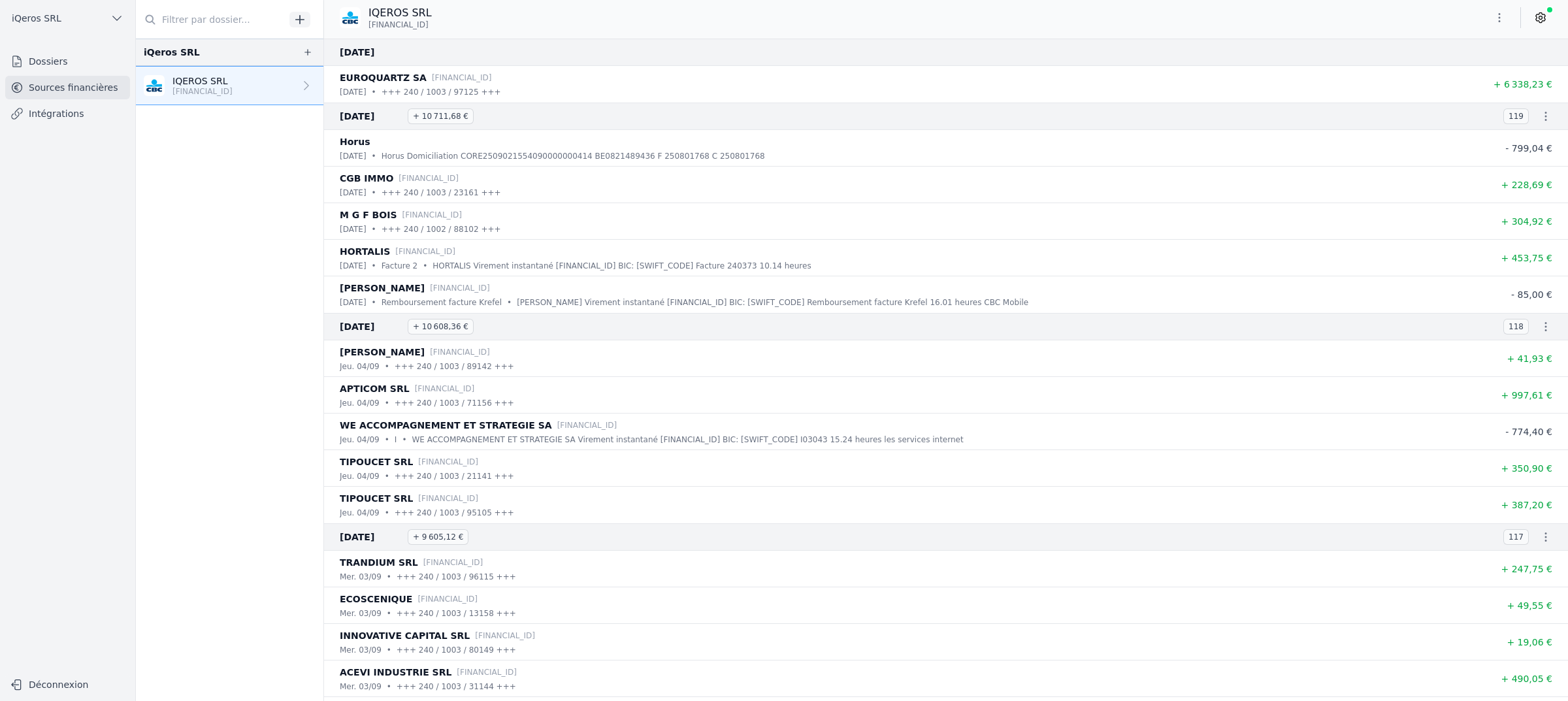
click at [216, 191] on nav "iQeros SRL IQEROS SRL [FINANCIAL_ID]" at bounding box center [229, 369] width 188 height 662
click at [1543, 20] on icon at bounding box center [1541, 18] width 13 height 13
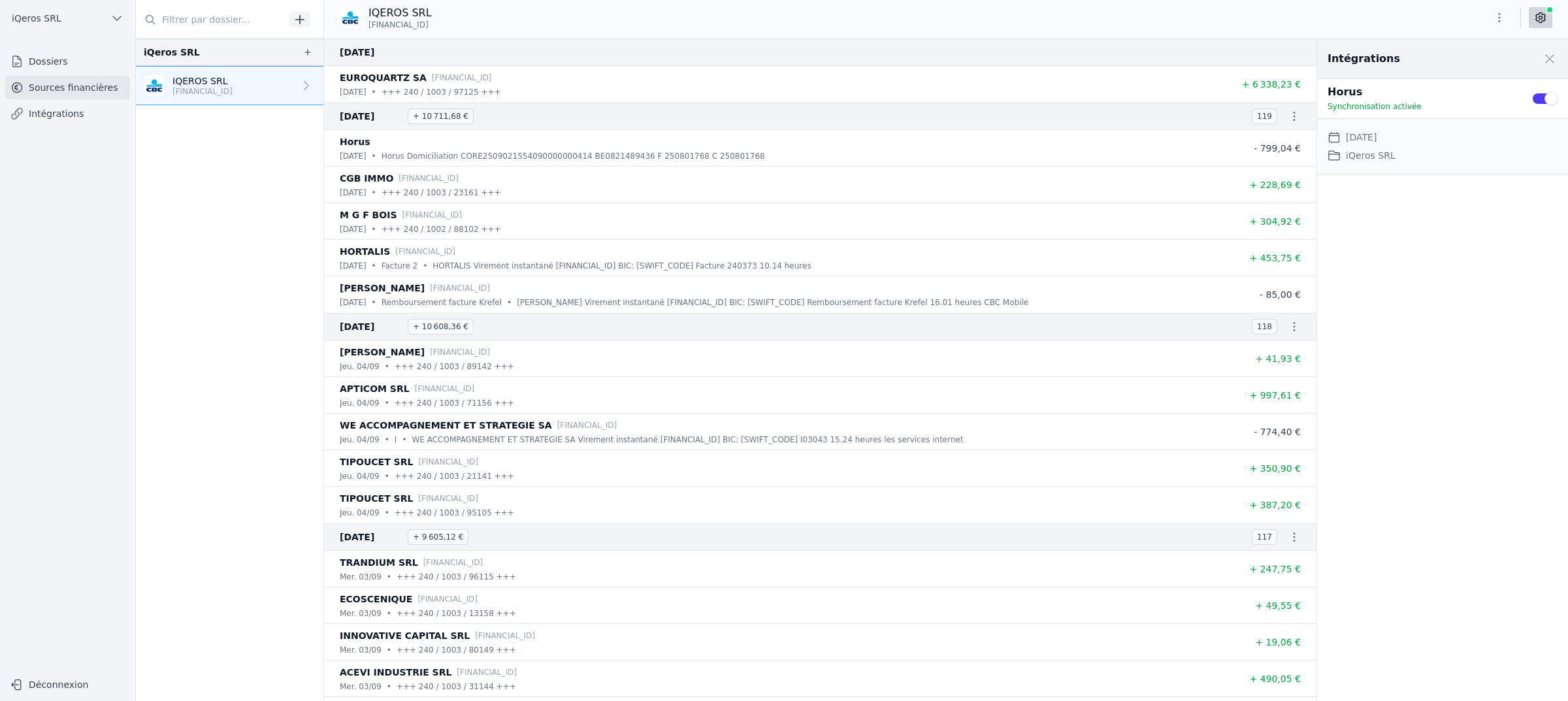
click at [1552, 106] on button "Use setting" at bounding box center [1544, 99] width 26 height 13
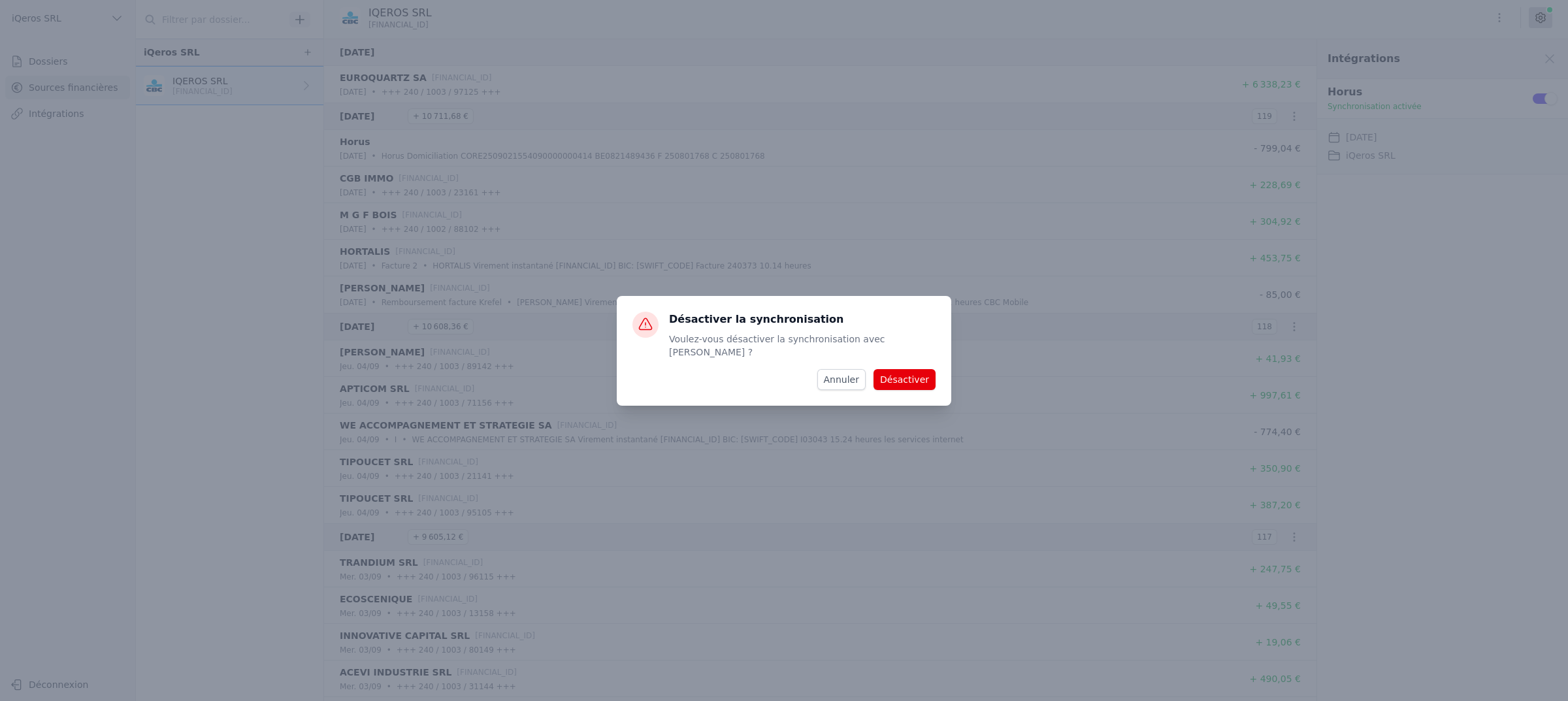
click at [925, 369] on button "Désactiver" at bounding box center [905, 380] width 62 height 21
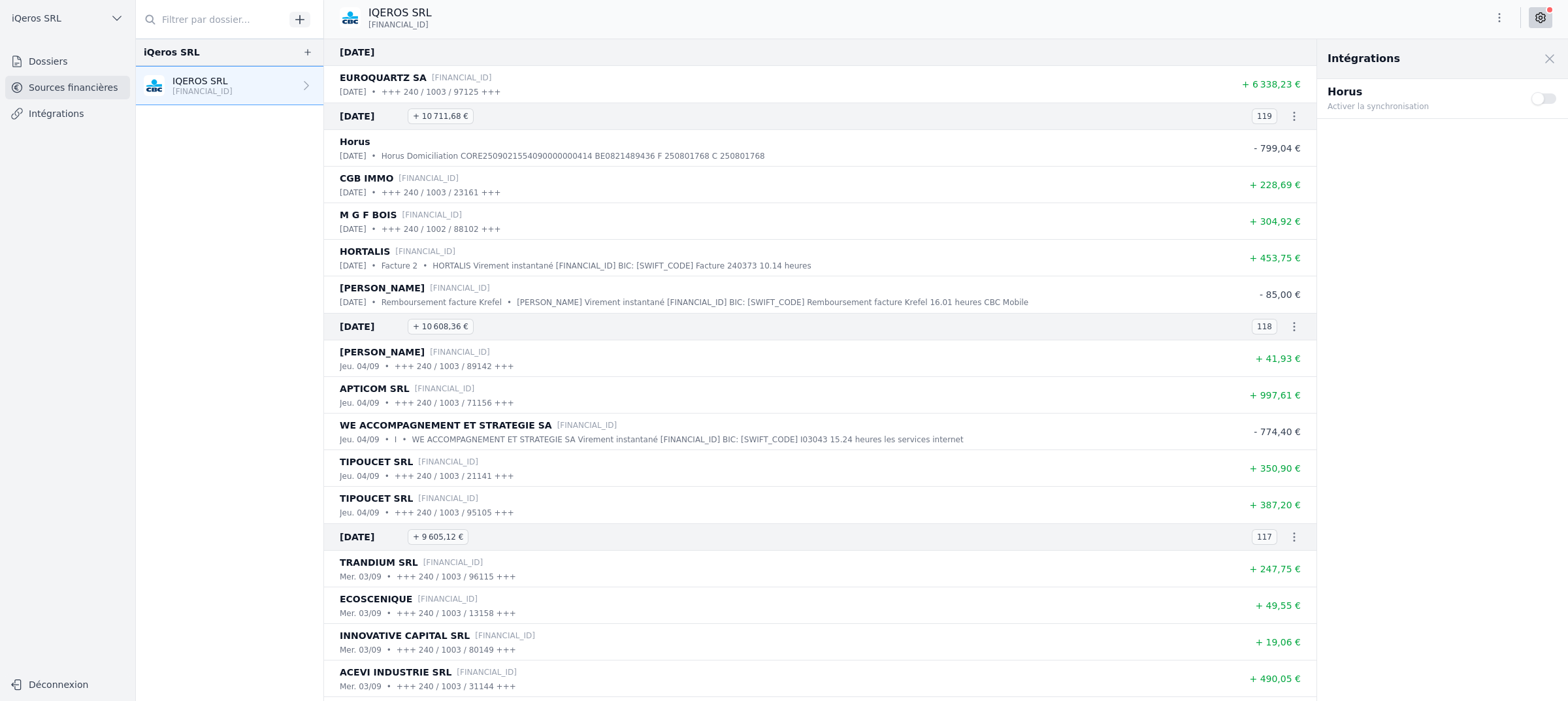
click at [1544, 106] on button "Use setting" at bounding box center [1544, 99] width 26 height 13
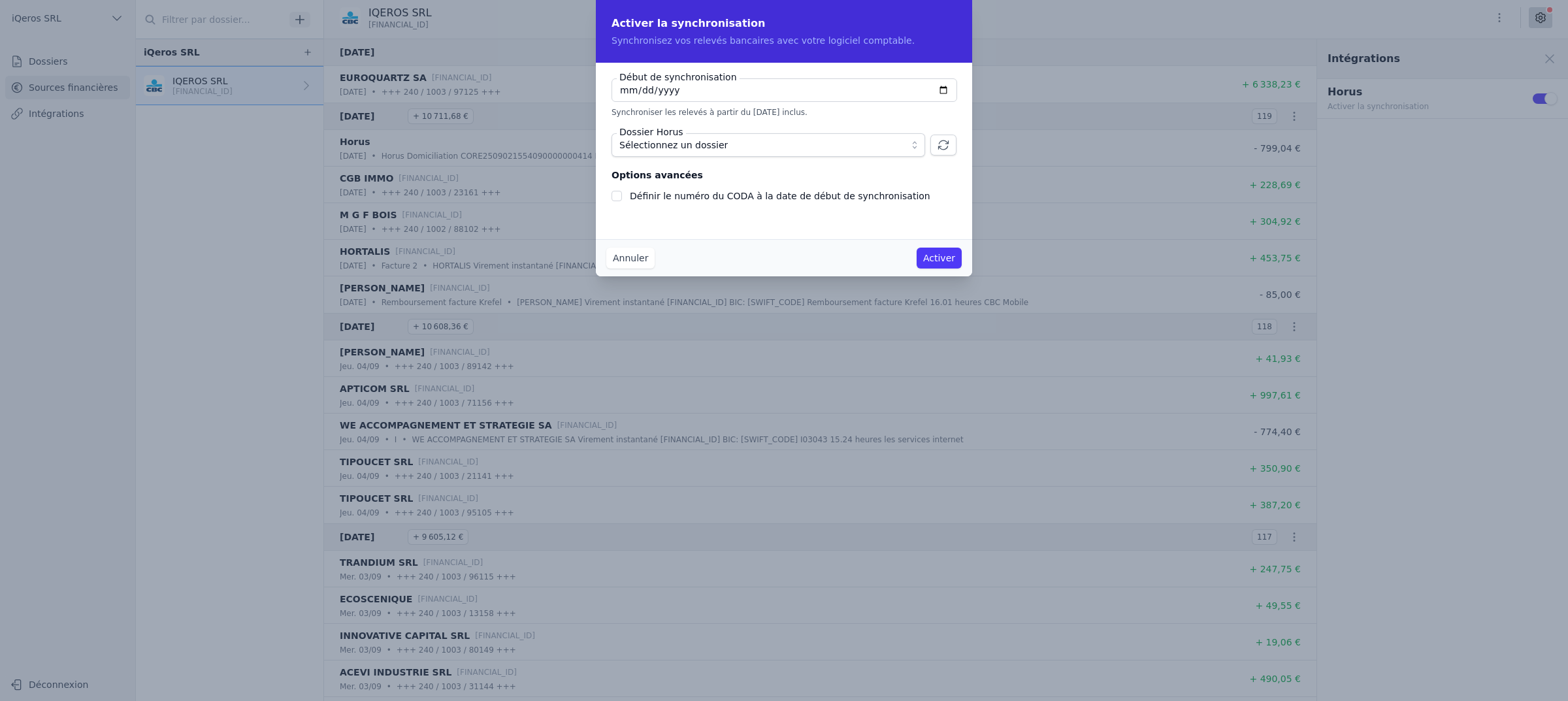
checkbox input "false"
type input "[DATE]"
click at [717, 177] on div "Début de synchronisation [DATE] Synchroniser les relevés à partir du [DATE] inc…" at bounding box center [783, 141] width 376 height 156
click at [714, 153] on span "Sélectionnez un dossier" at bounding box center [759, 145] width 280 height 16
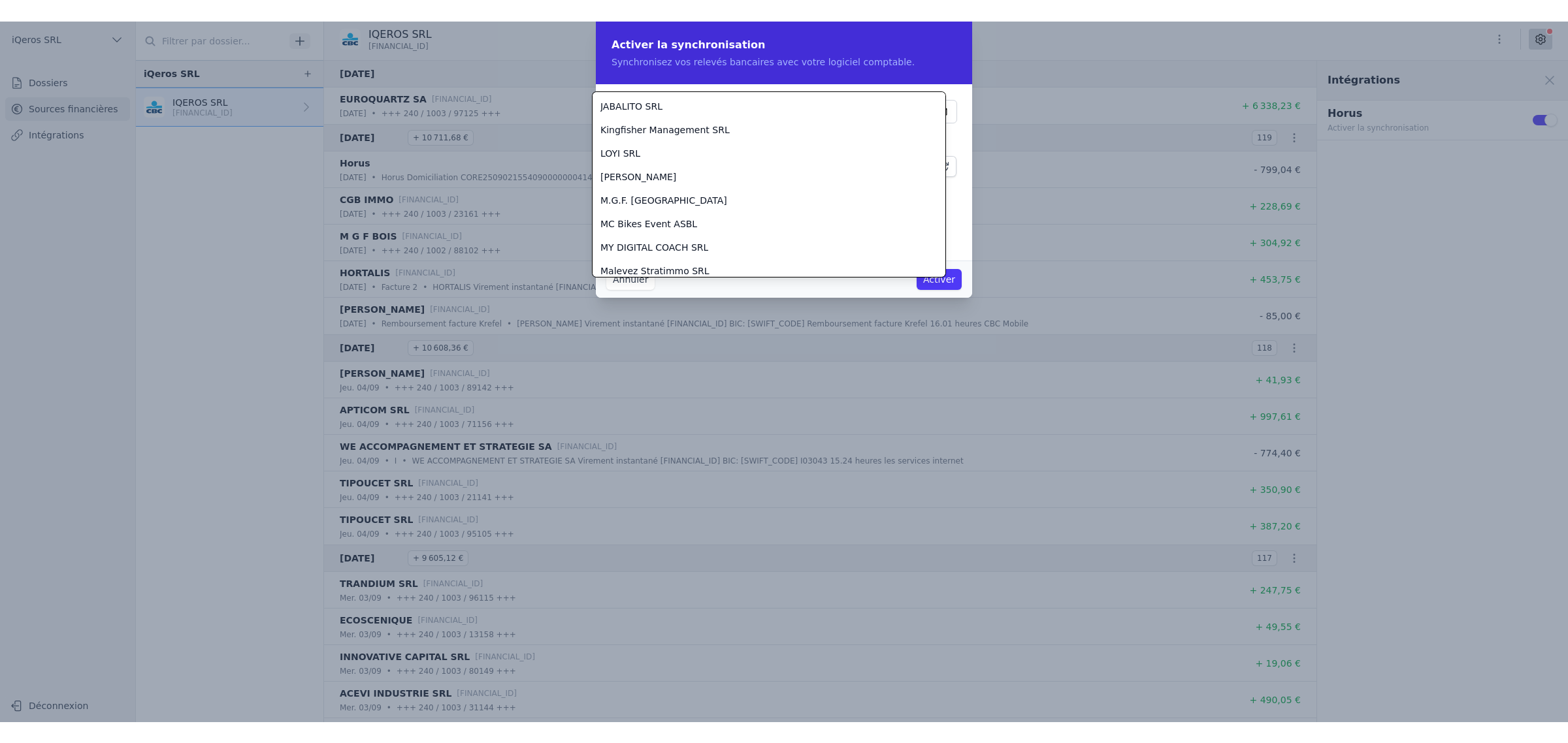
scroll to position [1056, 0]
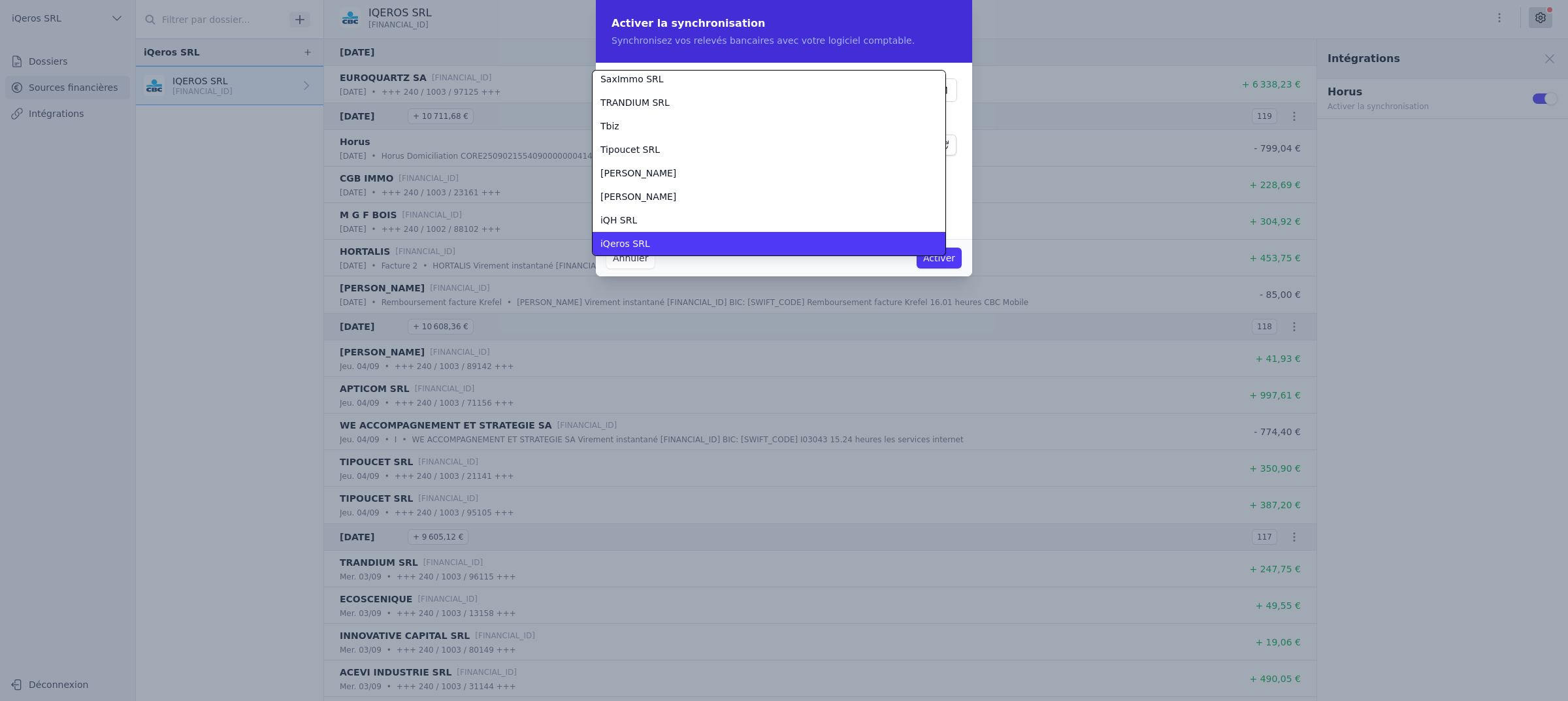
click at [694, 232] on li "iQeros SRL" at bounding box center [769, 243] width 352 height 24
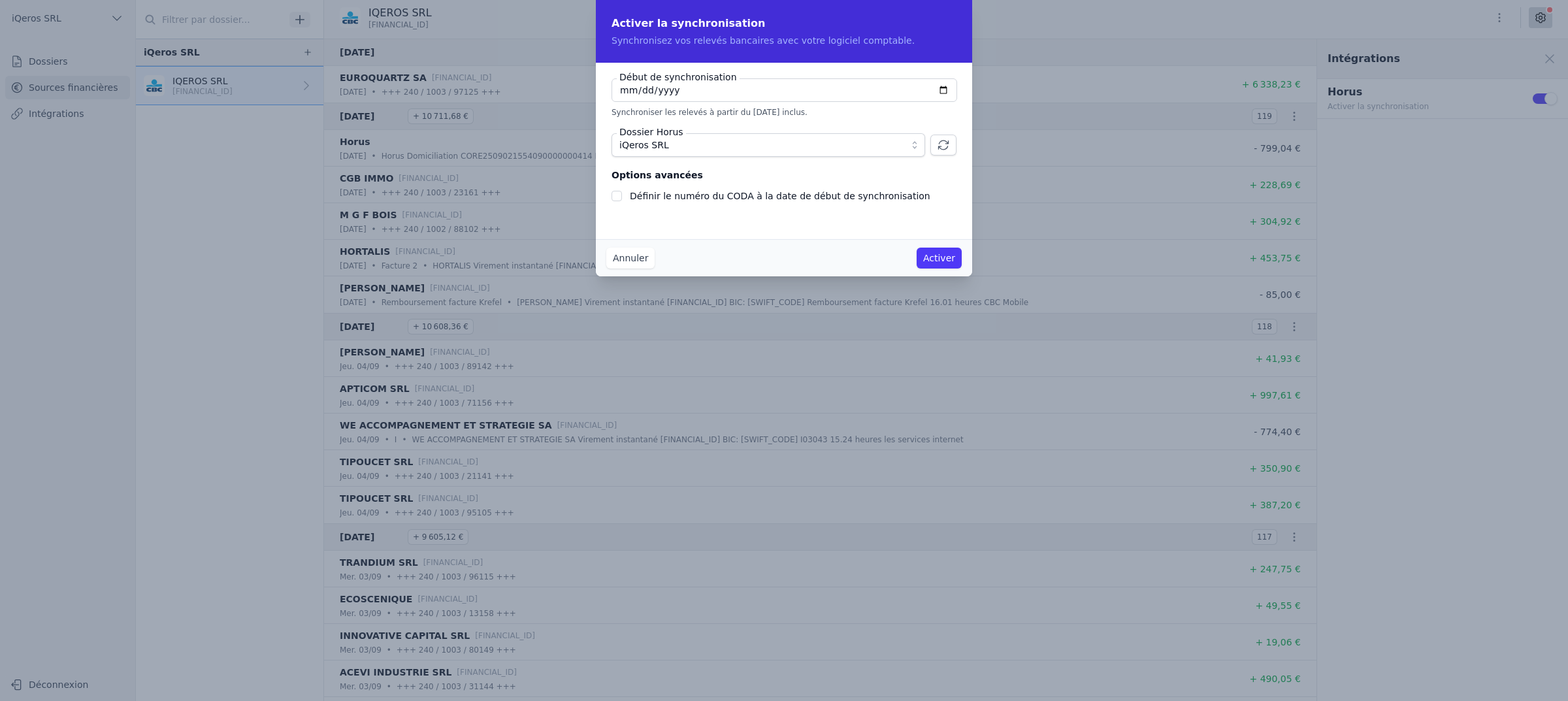
click at [686, 220] on div "Début de synchronisation [DATE] Synchroniser les relevés à partir du [DATE] inc…" at bounding box center [783, 141] width 376 height 156
click at [958, 265] on button "Activer" at bounding box center [939, 258] width 45 height 21
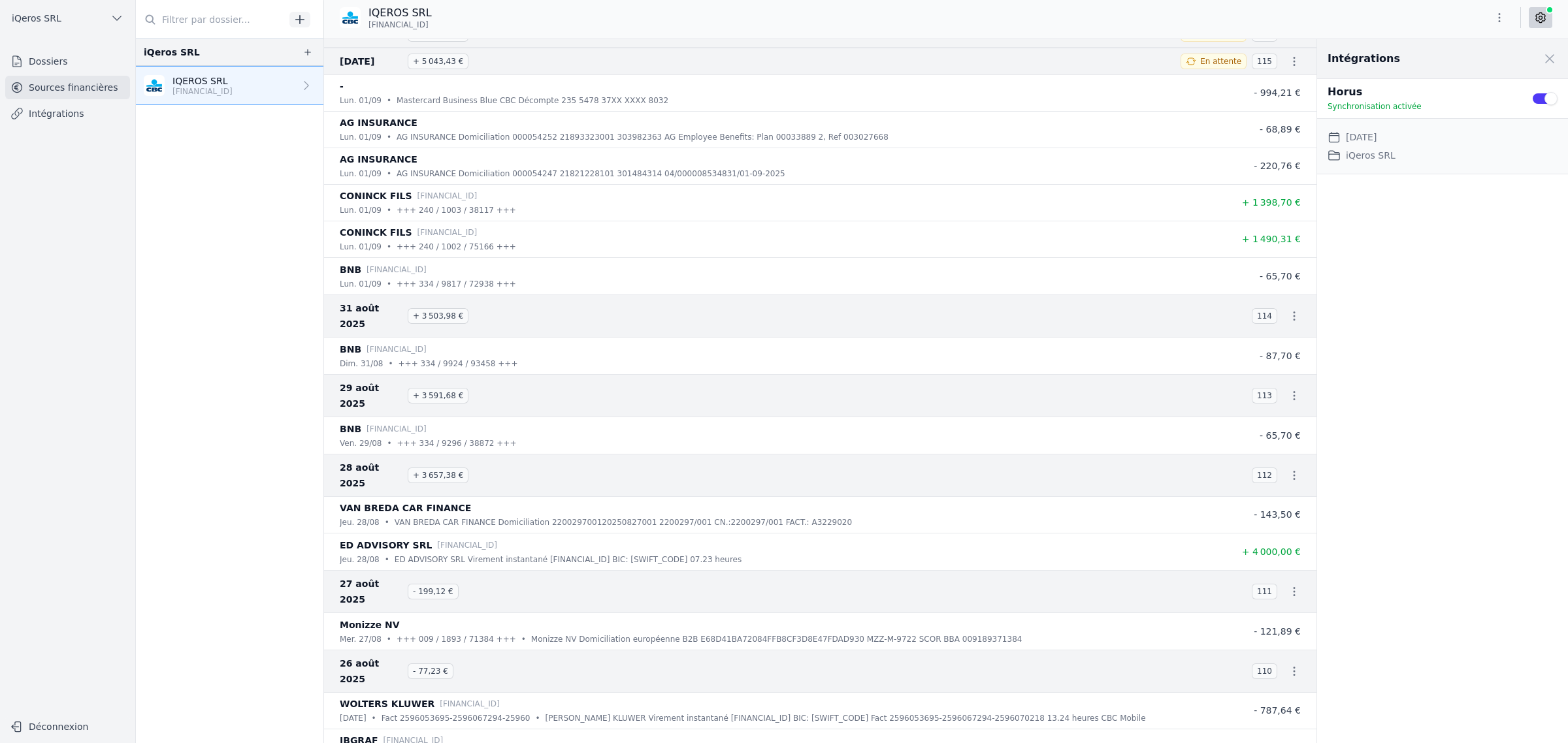
scroll to position [857, 0]
click at [832, 295] on li "BNB [FINANCIAL_ID] [DATE] • +++ 334 / 9817 / 72938 +++ - 65,70 €" at bounding box center [820, 276] width 992 height 37
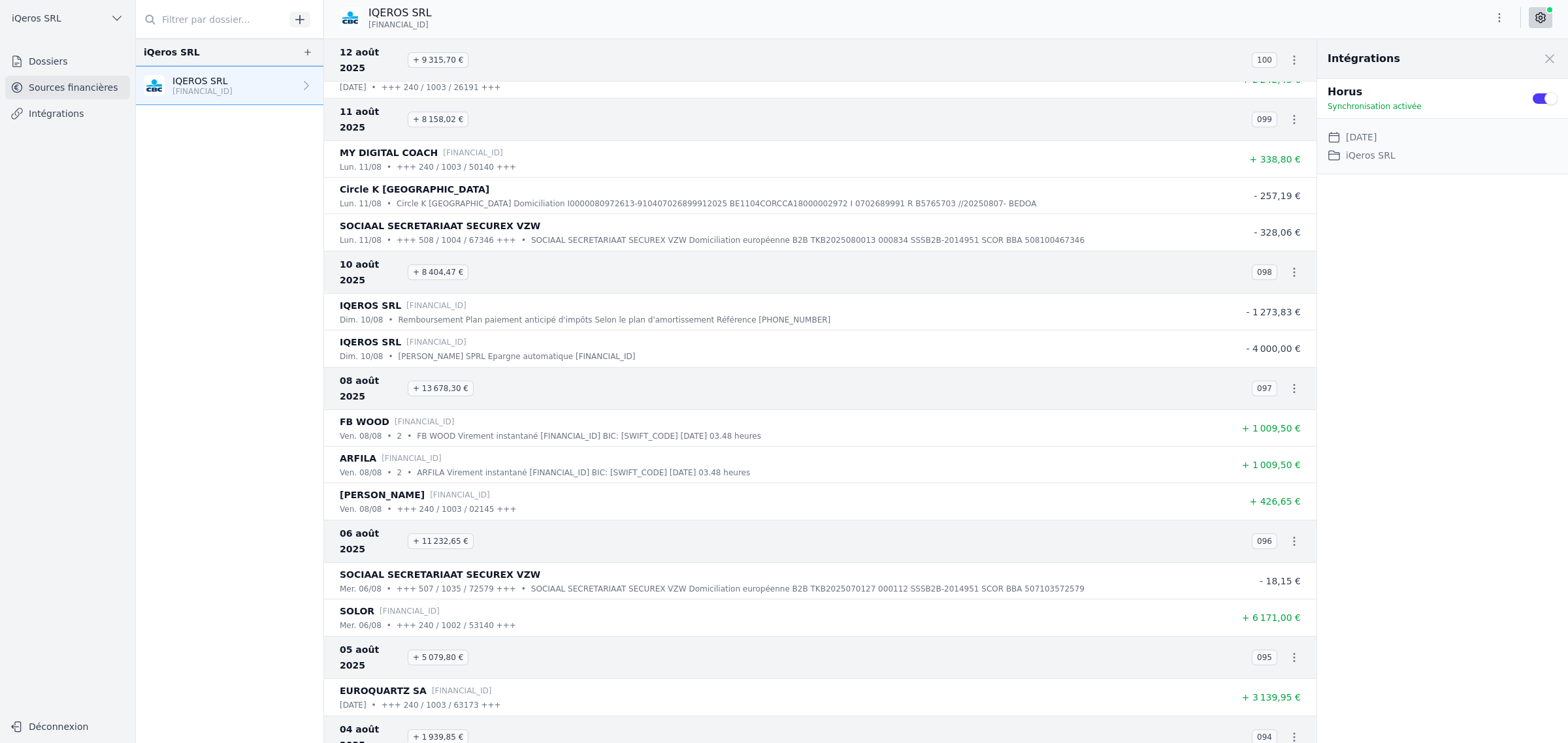
scroll to position [3092, 0]
click at [1288, 274] on icon "button" at bounding box center [1295, 272] width 13 height 13
click at [1228, 307] on link "Télécharger les CODA" at bounding box center [1203, 304] width 120 height 24
click at [183, 188] on nav "iQeros SRL IQEROS SRL [FINANCIAL_ID]" at bounding box center [229, 391] width 188 height 704
click at [120, 66] on link "Dossiers" at bounding box center [68, 61] width 124 height 24
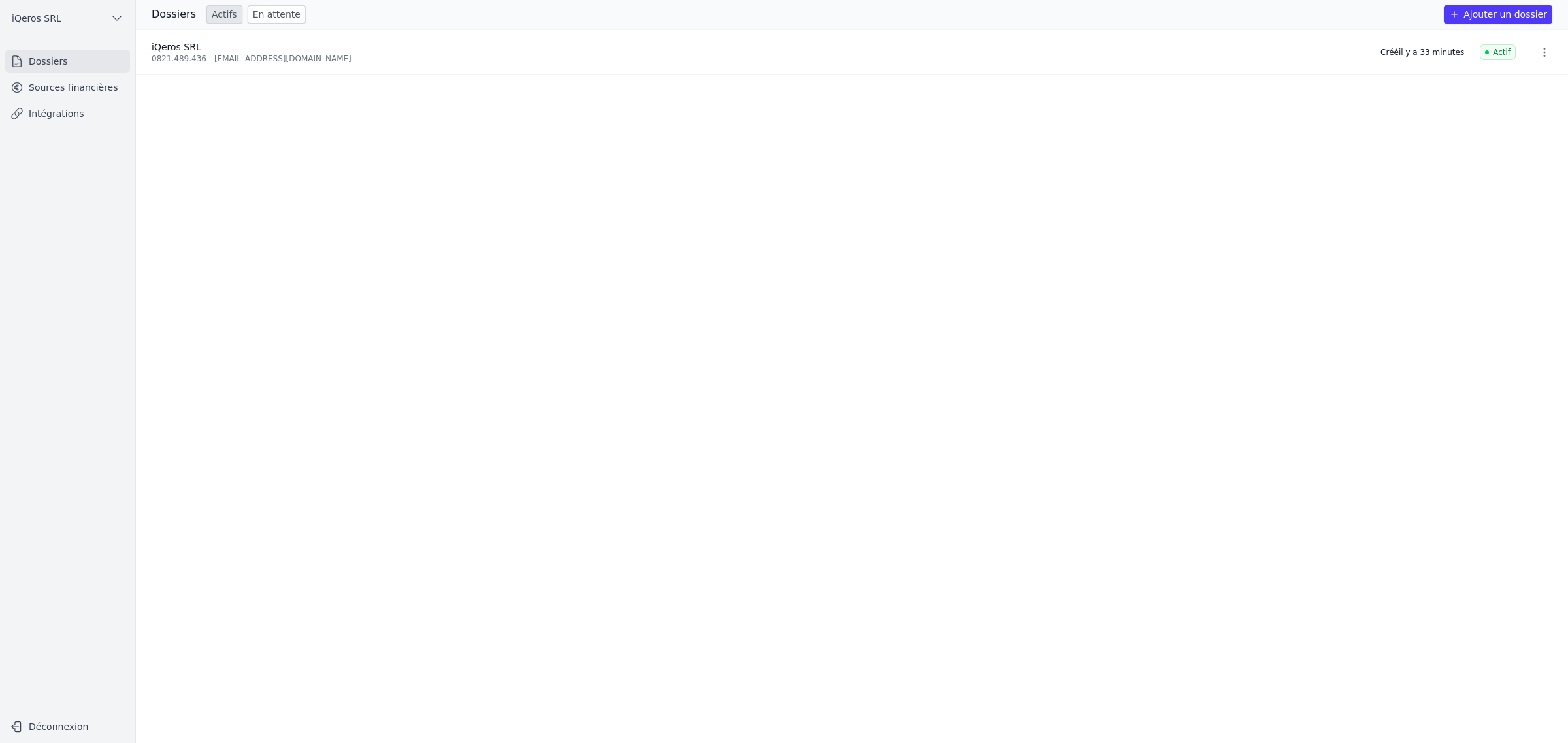
click at [1538, 58] on icon "button" at bounding box center [1544, 53] width 13 height 13
click at [1535, 57] on div at bounding box center [784, 371] width 1568 height 743
click at [1343, 162] on ul "iQeros SRL 0821.489.436 - [EMAIL_ADDRESS][DOMAIN_NAME] Créé il y a 33 minutes A…" at bounding box center [852, 386] width 1432 height 714
